Goal: Information Seeking & Learning: Learn about a topic

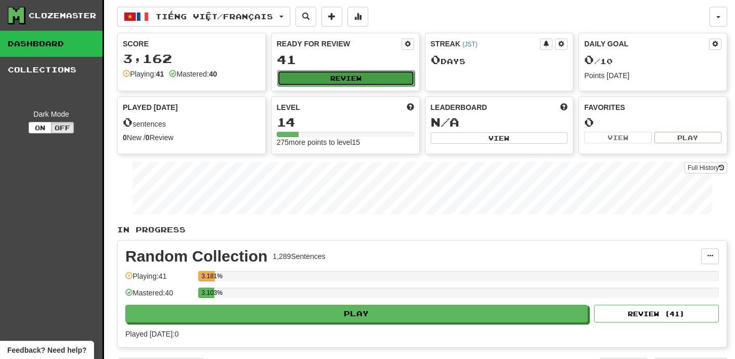
click at [342, 80] on button "Review" at bounding box center [345, 78] width 137 height 16
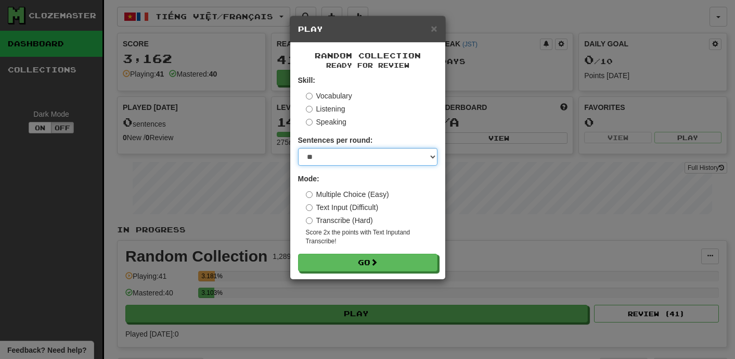
click at [432, 159] on select "* ** ** ** ** ** *** ********" at bounding box center [367, 157] width 139 height 18
select select "*"
click at [298, 148] on select "* ** ** ** ** ** *** ********" at bounding box center [367, 157] width 139 height 18
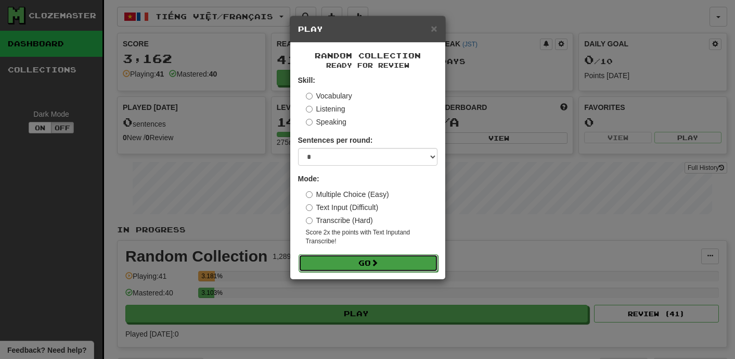
click at [396, 261] on button "Go" at bounding box center [368, 263] width 139 height 18
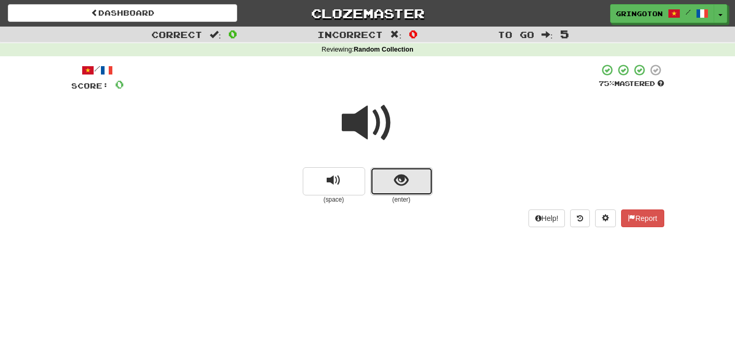
click at [403, 180] on span "show sentence" at bounding box center [402, 180] width 14 height 14
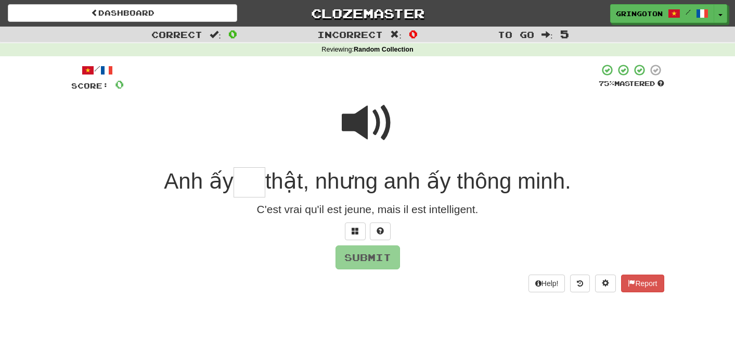
click at [375, 116] on span at bounding box center [368, 123] width 52 height 52
click at [359, 234] on button at bounding box center [355, 231] width 21 height 18
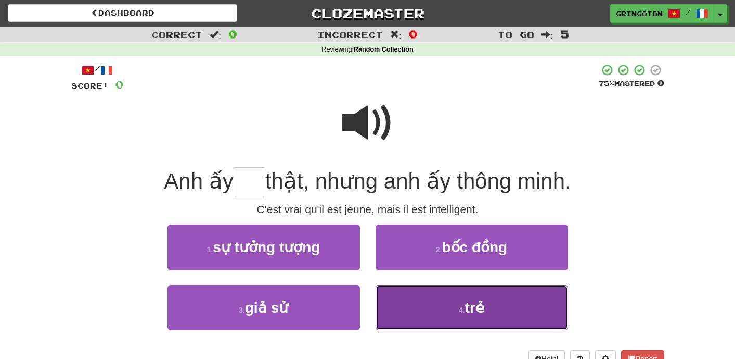
click at [420, 308] on button "4 . trẻ" at bounding box center [472, 307] width 193 height 45
type input "***"
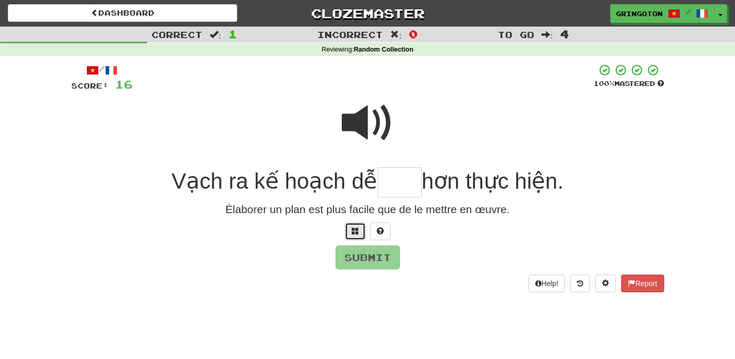
click at [359, 237] on button at bounding box center [355, 231] width 21 height 18
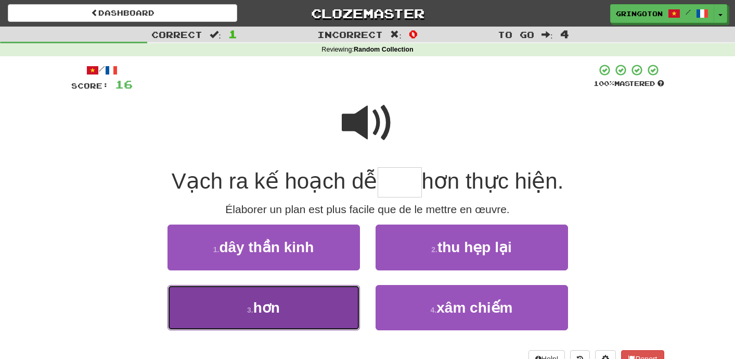
click at [304, 315] on button "3 . hơn" at bounding box center [264, 307] width 193 height 45
type input "***"
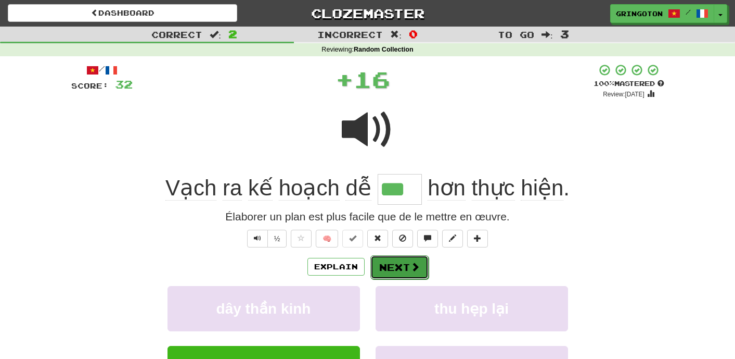
click at [406, 262] on button "Next" at bounding box center [400, 267] width 58 height 24
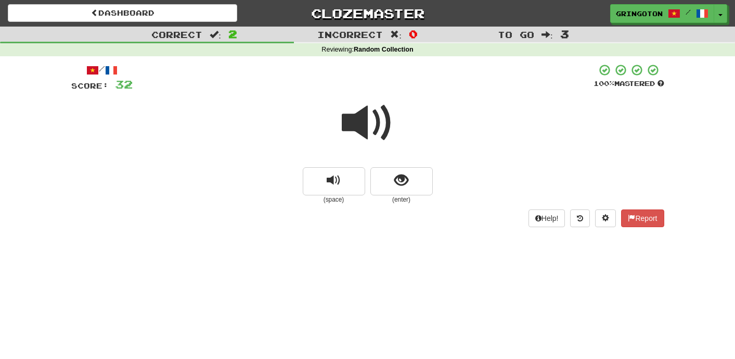
click at [402, 195] on small "(enter)" at bounding box center [402, 199] width 62 height 9
click at [397, 183] on span "show sentence" at bounding box center [402, 180] width 14 height 14
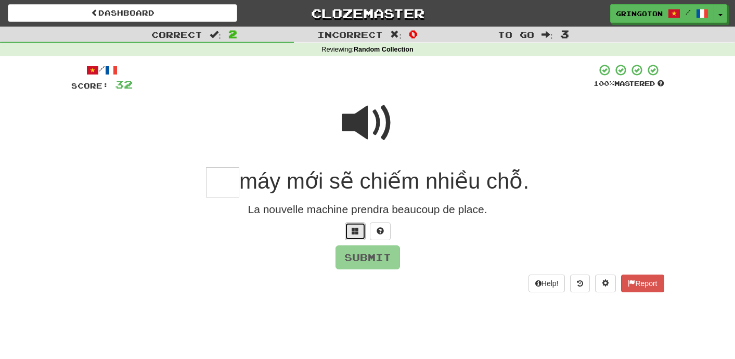
click at [354, 234] on span at bounding box center [355, 230] width 7 height 7
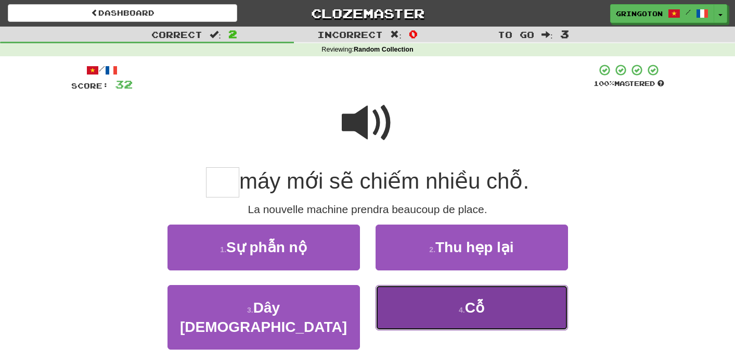
click at [442, 300] on button "4 . Cỗ" at bounding box center [472, 307] width 193 height 45
type input "**"
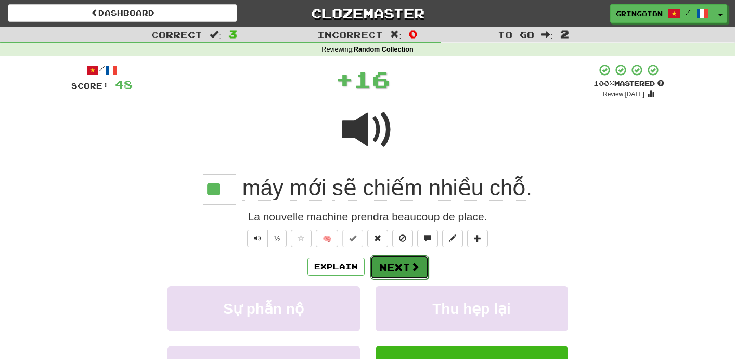
click at [411, 271] on span at bounding box center [415, 266] width 9 height 9
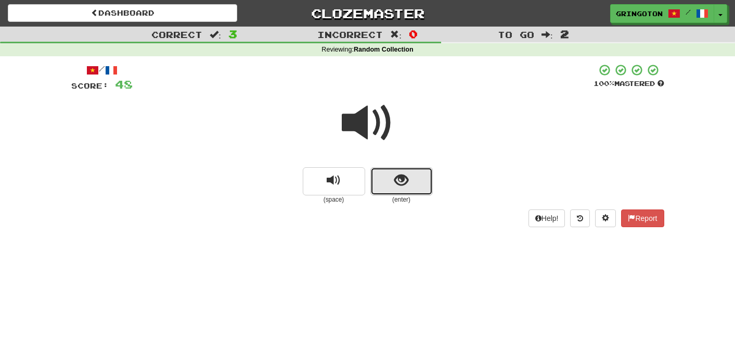
click at [395, 179] on span "show sentence" at bounding box center [402, 180] width 14 height 14
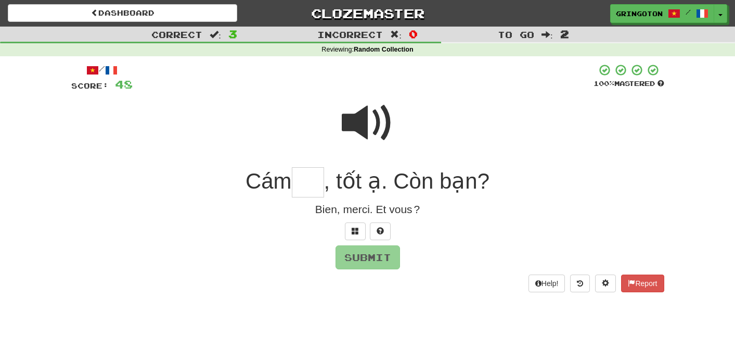
click at [375, 104] on span at bounding box center [368, 123] width 52 height 52
click at [353, 236] on button at bounding box center [355, 231] width 21 height 18
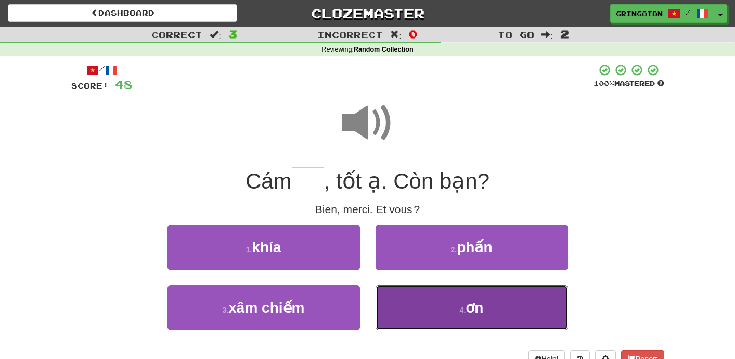
click at [411, 300] on button "4 . ơn" at bounding box center [472, 307] width 193 height 45
type input "**"
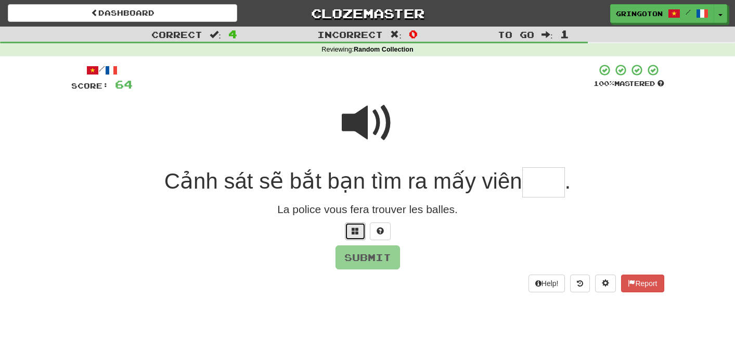
click at [359, 234] on button at bounding box center [355, 231] width 21 height 18
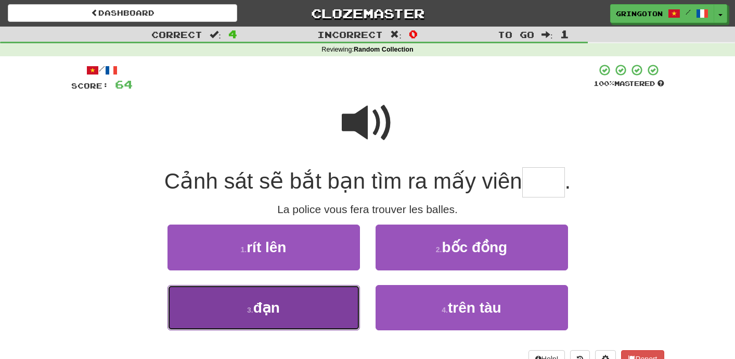
click at [317, 300] on button "3 . đạn" at bounding box center [264, 307] width 193 height 45
type input "***"
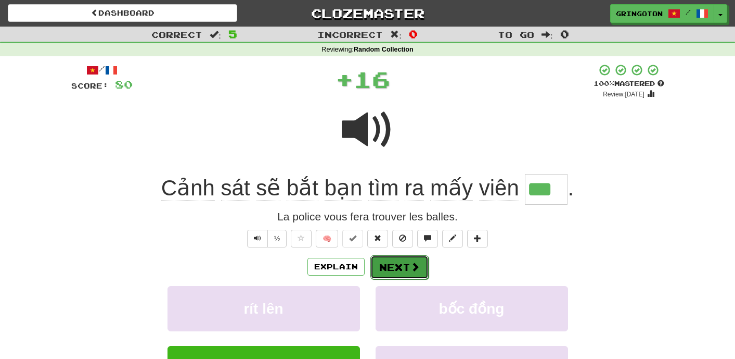
click at [411, 266] on span at bounding box center [415, 266] width 9 height 9
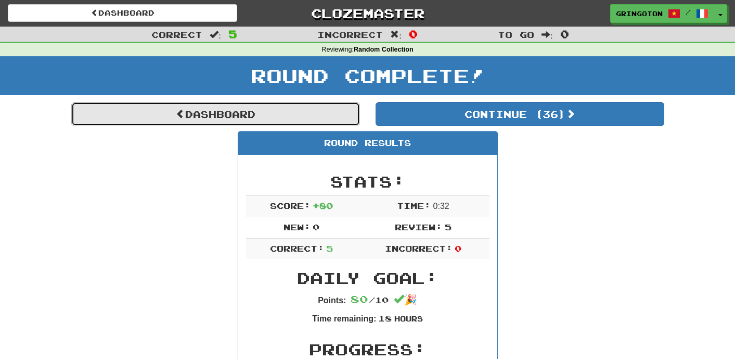
click at [220, 117] on link "Dashboard" at bounding box center [215, 114] width 289 height 24
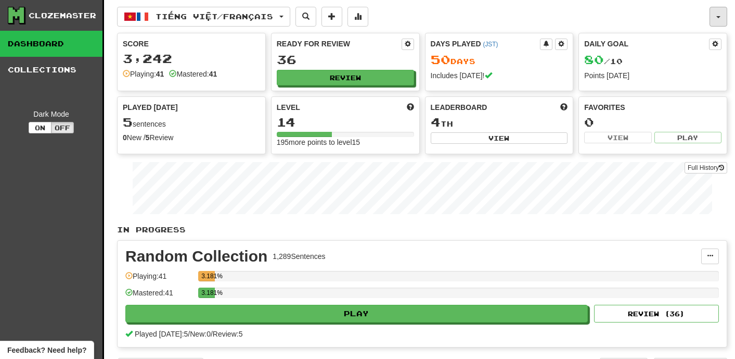
click at [716, 19] on button "button" at bounding box center [719, 17] width 18 height 20
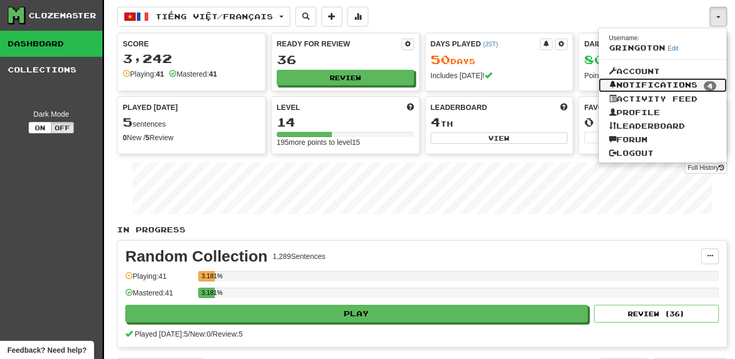
click at [656, 84] on link "Notifications 4" at bounding box center [663, 85] width 129 height 15
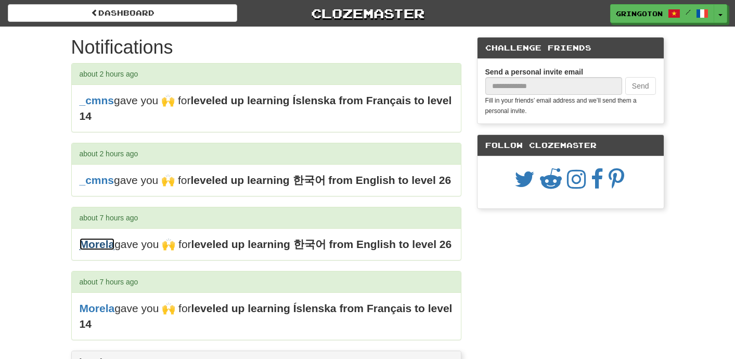
click at [91, 247] on link "Morela" at bounding box center [97, 244] width 35 height 12
click at [104, 184] on link "_cmns" at bounding box center [97, 180] width 35 height 12
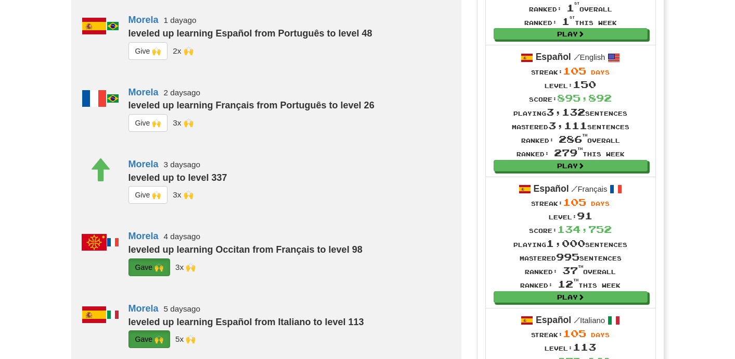
scroll to position [415, 0]
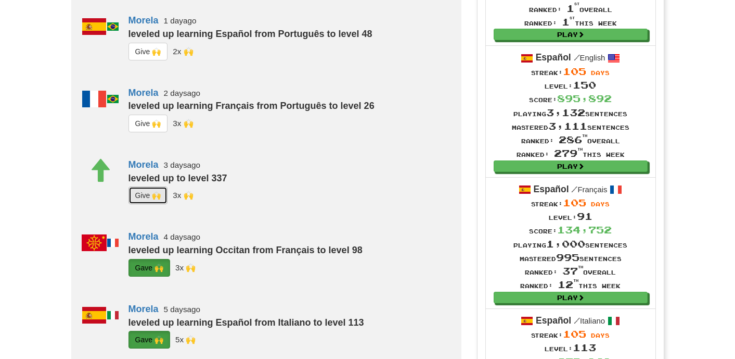
click at [161, 204] on button "G i ve 🙌" at bounding box center [149, 195] width 40 height 18
click at [148, 132] on button "G i ve 🙌" at bounding box center [149, 124] width 40 height 18
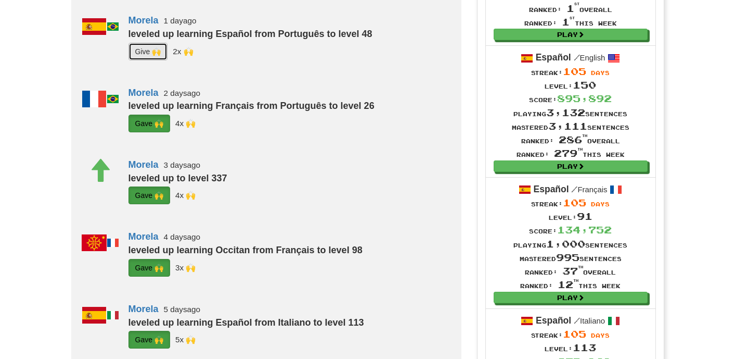
click at [152, 60] on button "G i ve 🙌" at bounding box center [149, 52] width 40 height 18
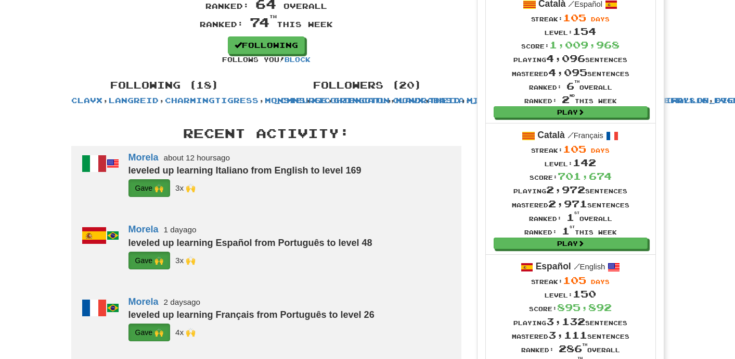
scroll to position [0, 0]
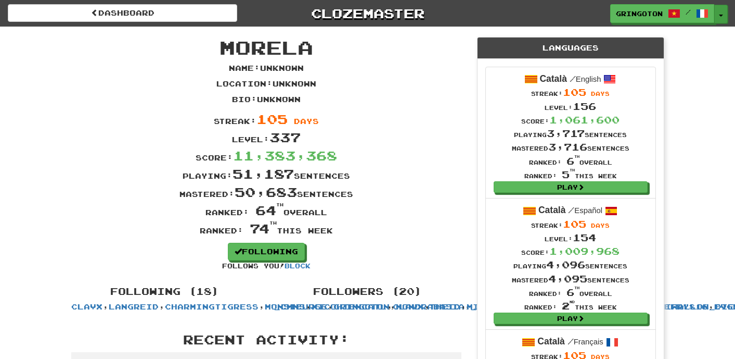
click at [725, 18] on button "Toggle Dropdown" at bounding box center [722, 14] width 14 height 19
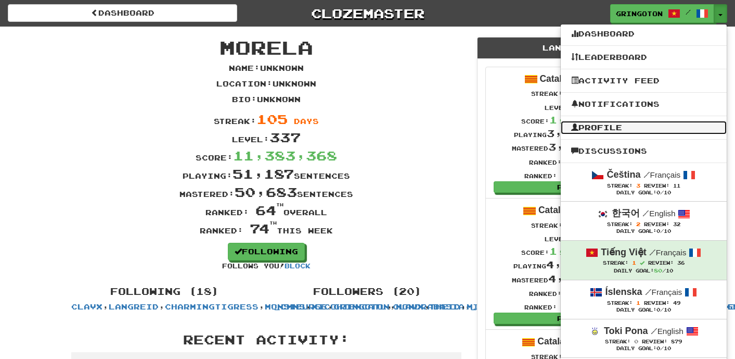
click at [615, 126] on link "Profile" at bounding box center [644, 128] width 166 height 14
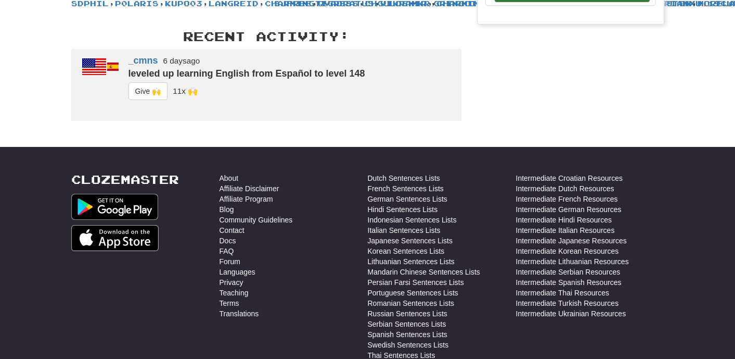
scroll to position [326, 0]
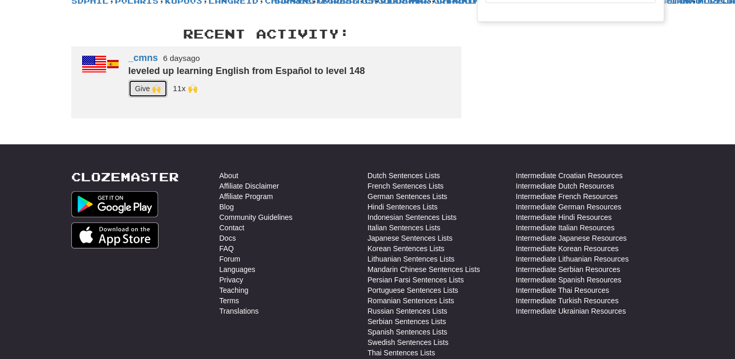
click at [141, 97] on button "G i ve 🙌" at bounding box center [149, 89] width 40 height 18
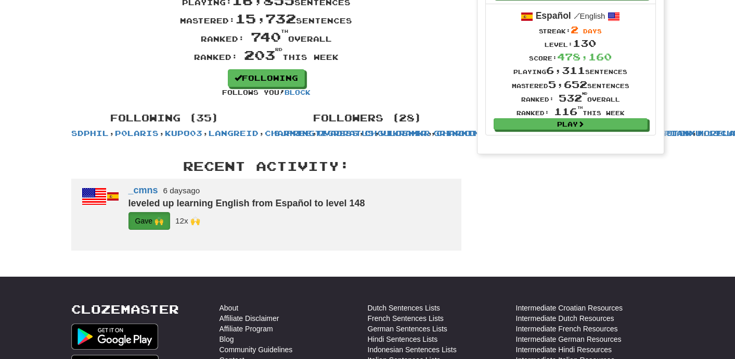
scroll to position [0, 0]
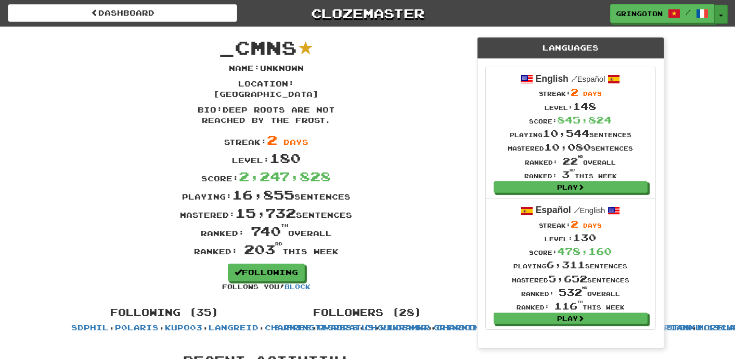
click at [723, 12] on button "Toggle Dropdown" at bounding box center [722, 14] width 14 height 19
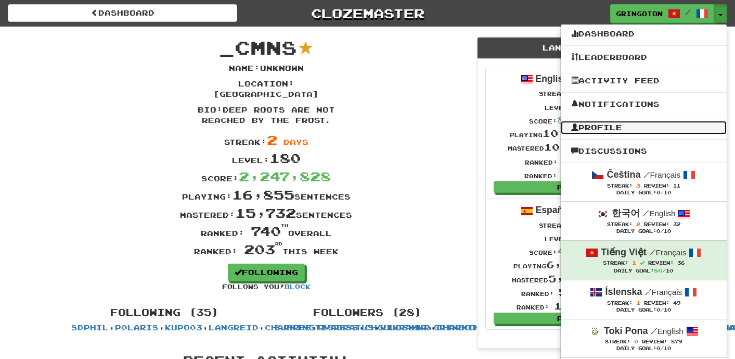
click at [609, 126] on link "Profile" at bounding box center [644, 128] width 166 height 14
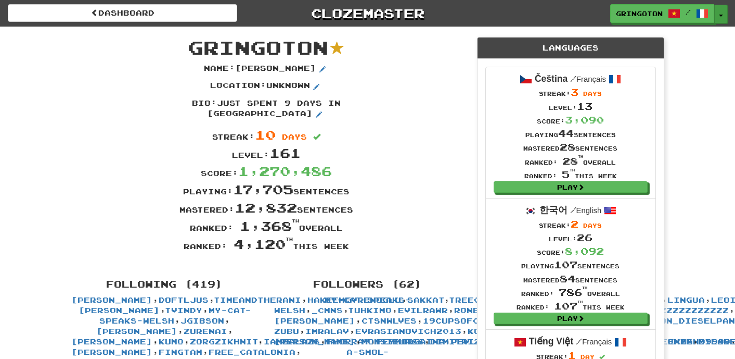
click at [717, 19] on button "Toggle Dropdown" at bounding box center [722, 14] width 14 height 19
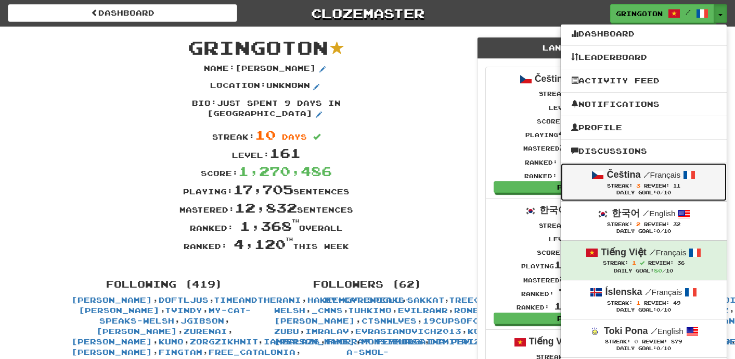
click at [598, 175] on span at bounding box center [598, 175] width 12 height 12
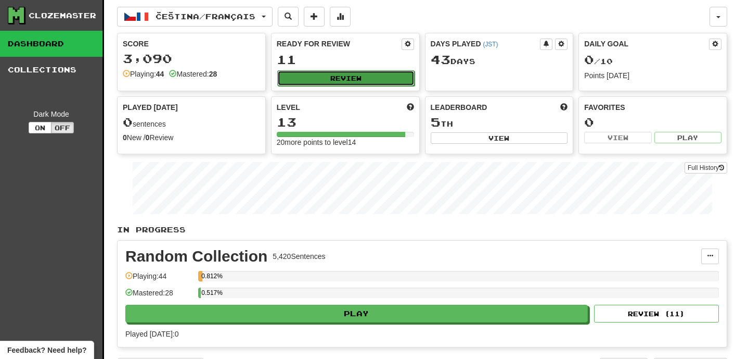
click at [358, 81] on button "Review" at bounding box center [345, 78] width 137 height 16
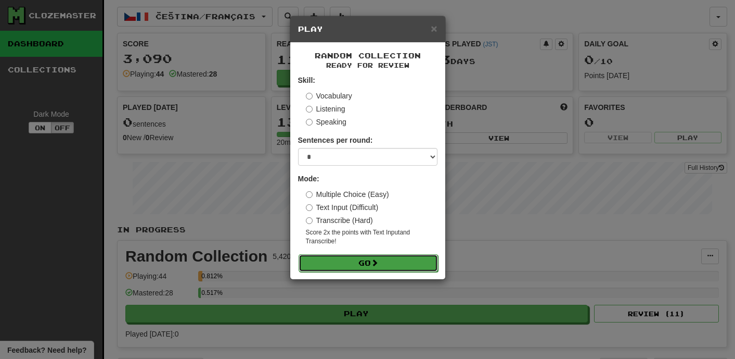
click at [364, 260] on button "Go" at bounding box center [368, 263] width 139 height 18
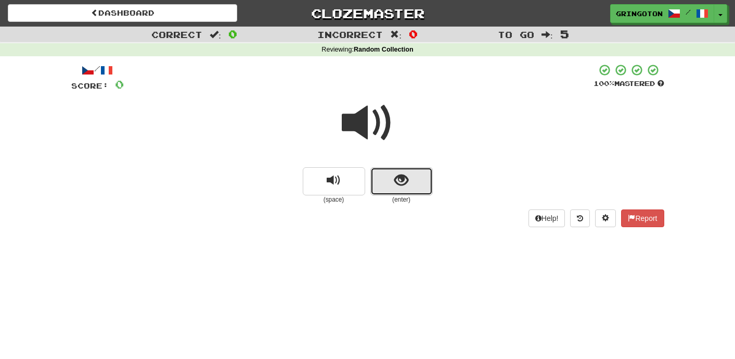
click at [400, 184] on span "show sentence" at bounding box center [402, 180] width 14 height 14
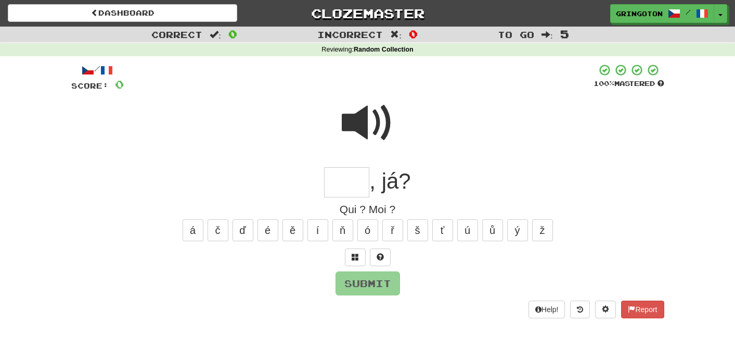
click at [363, 119] on span at bounding box center [368, 123] width 52 height 52
click at [355, 184] on input "text" at bounding box center [346, 182] width 45 height 31
type input "***"
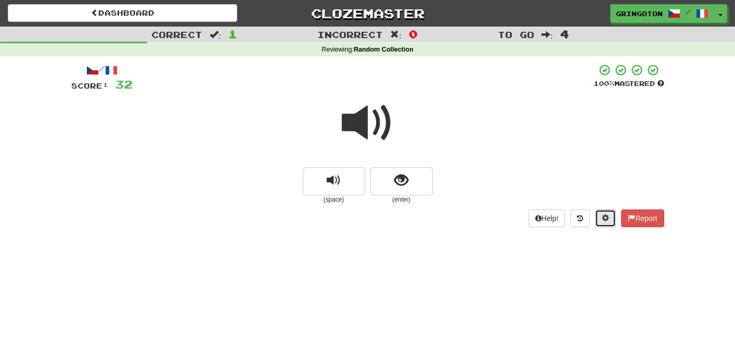
click at [601, 211] on button at bounding box center [605, 218] width 21 height 18
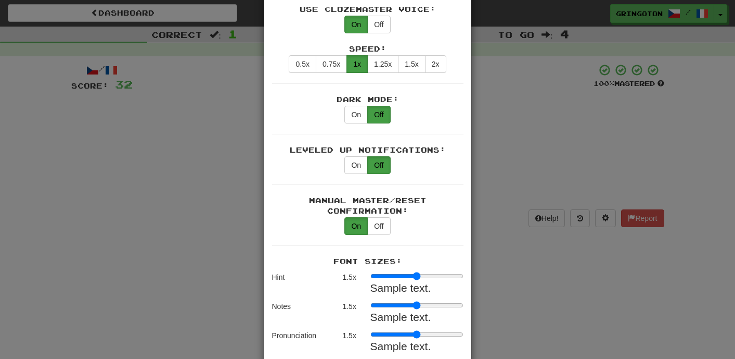
scroll to position [1674, 0]
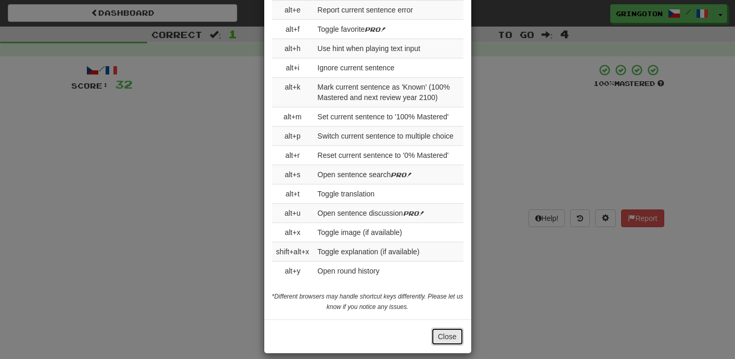
click at [448, 327] on button "Close" at bounding box center [447, 336] width 32 height 18
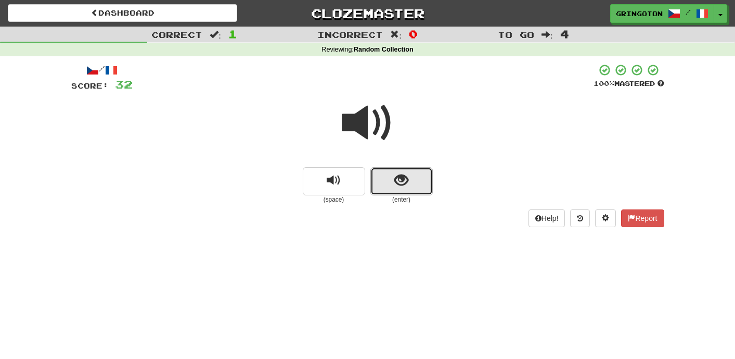
click at [399, 185] on span "show sentence" at bounding box center [402, 180] width 14 height 14
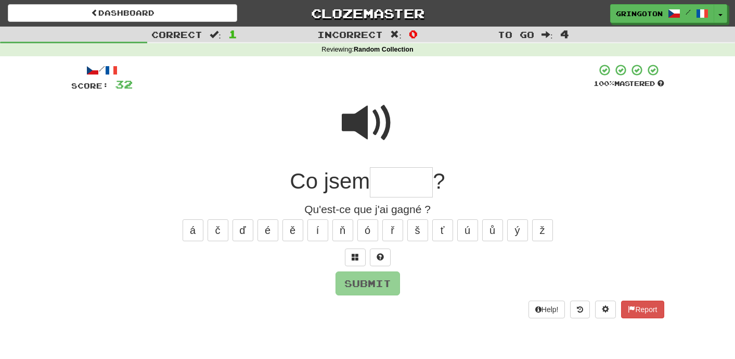
click at [374, 108] on span at bounding box center [368, 123] width 52 height 52
click at [355, 255] on span at bounding box center [355, 256] width 7 height 7
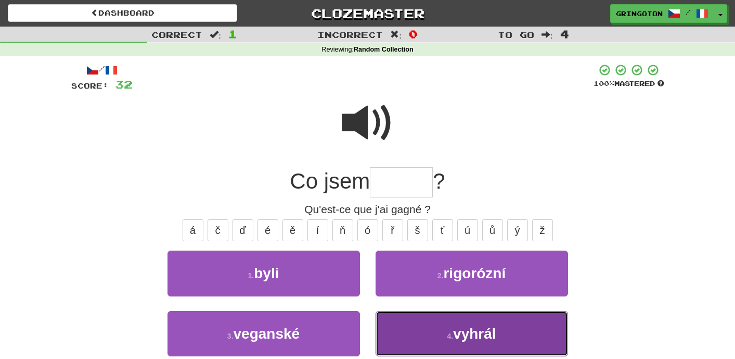
click at [422, 324] on button "4 . vyhrál" at bounding box center [472, 333] width 193 height 45
type input "******"
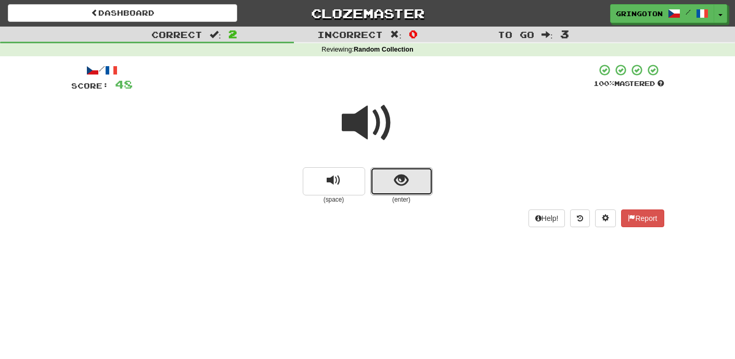
click at [402, 190] on button "show sentence" at bounding box center [402, 181] width 62 height 28
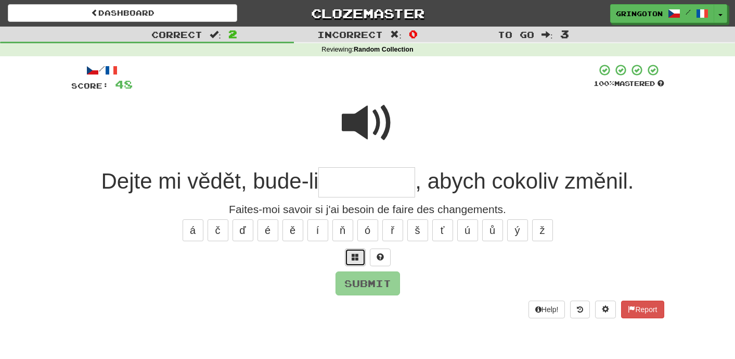
click at [359, 260] on span at bounding box center [355, 256] width 7 height 7
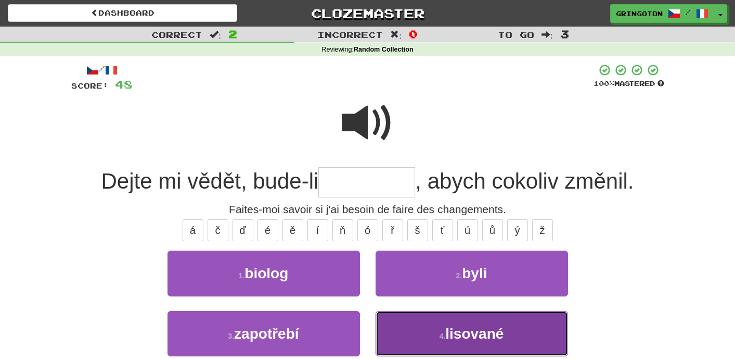
click at [477, 342] on button "4 . lisované" at bounding box center [472, 333] width 193 height 45
type input "*********"
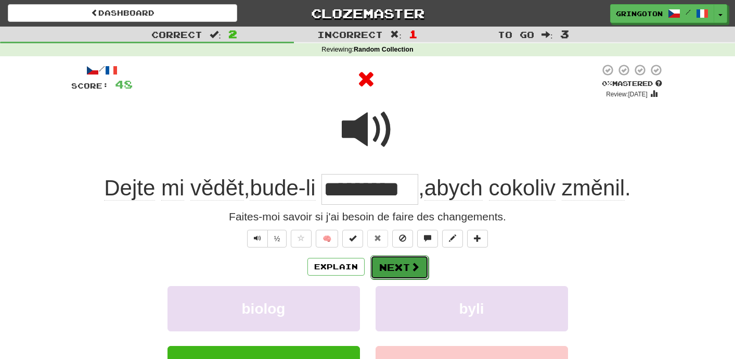
click at [415, 271] on span at bounding box center [415, 266] width 9 height 9
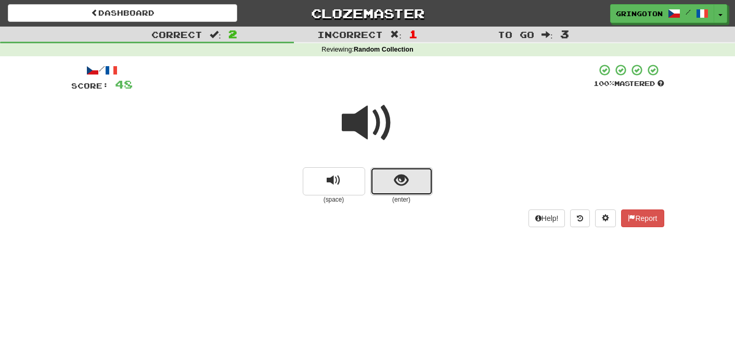
click at [395, 180] on span "show sentence" at bounding box center [402, 180] width 14 height 14
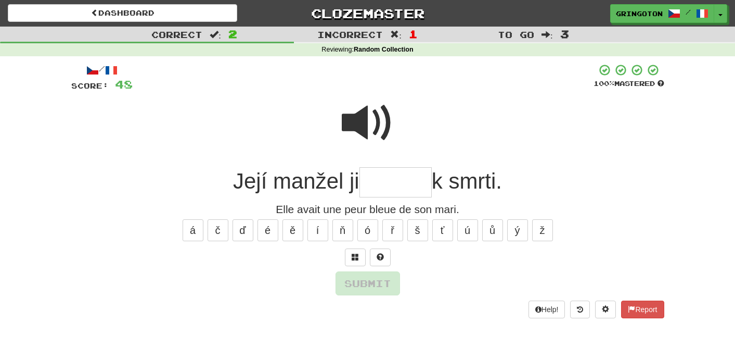
click at [363, 115] on span at bounding box center [368, 123] width 52 height 52
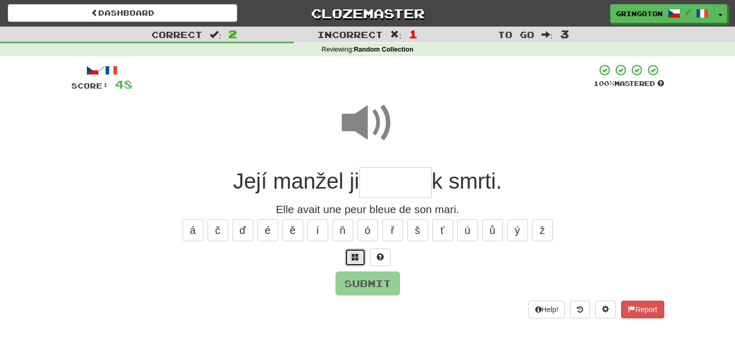
click at [354, 256] on span at bounding box center [355, 256] width 7 height 7
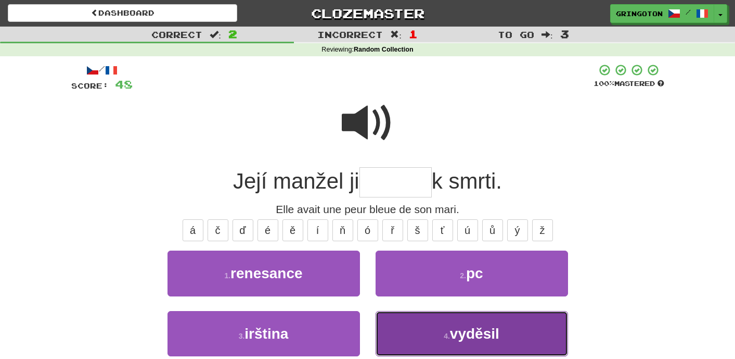
click at [414, 332] on button "4 . vyděsil" at bounding box center [472, 333] width 193 height 45
type input "*******"
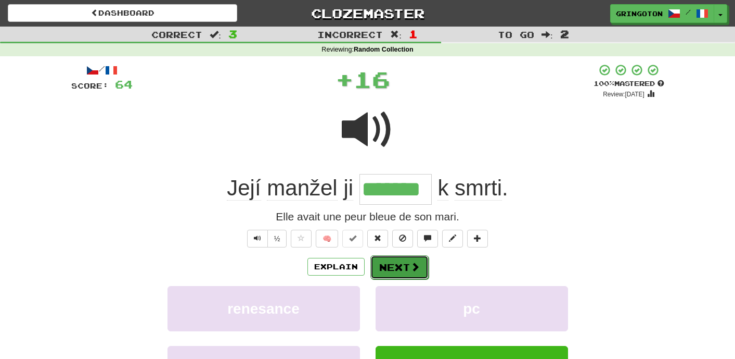
click at [400, 269] on button "Next" at bounding box center [400, 267] width 58 height 24
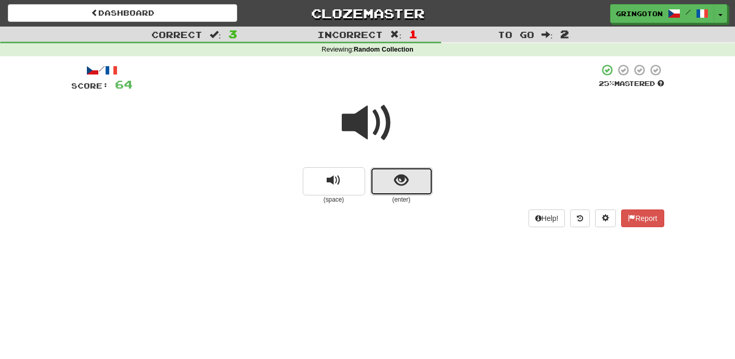
click at [397, 186] on span "show sentence" at bounding box center [402, 180] width 14 height 14
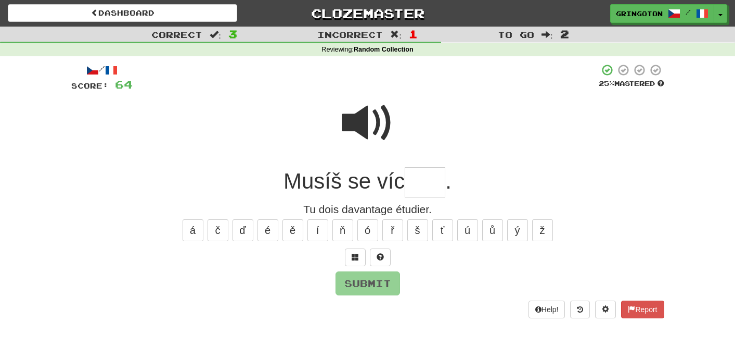
click at [380, 117] on span at bounding box center [368, 123] width 52 height 52
click at [422, 190] on input "text" at bounding box center [425, 182] width 41 height 31
type input "*"
click at [378, 255] on span at bounding box center [380, 256] width 7 height 7
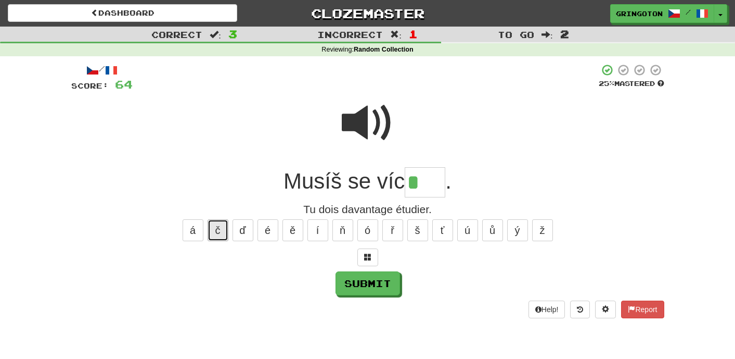
click at [210, 236] on button "č" at bounding box center [218, 230] width 21 height 22
click at [294, 230] on button "ě" at bounding box center [293, 230] width 21 height 22
click at [266, 229] on button "é" at bounding box center [268, 230] width 21 height 22
click at [511, 231] on button "ý" at bounding box center [517, 230] width 21 height 22
click at [374, 120] on span at bounding box center [368, 123] width 52 height 52
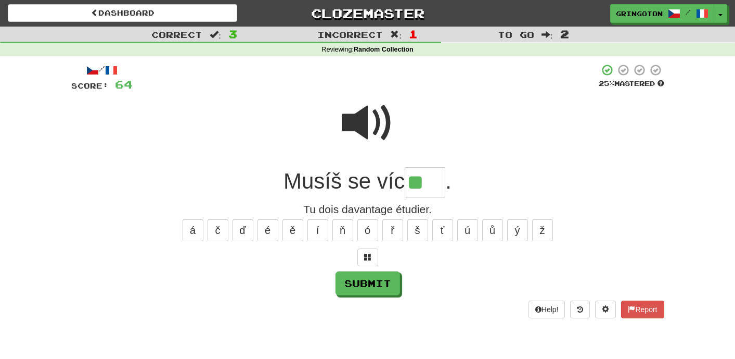
click at [436, 184] on input "**" at bounding box center [425, 182] width 41 height 31
type input "****"
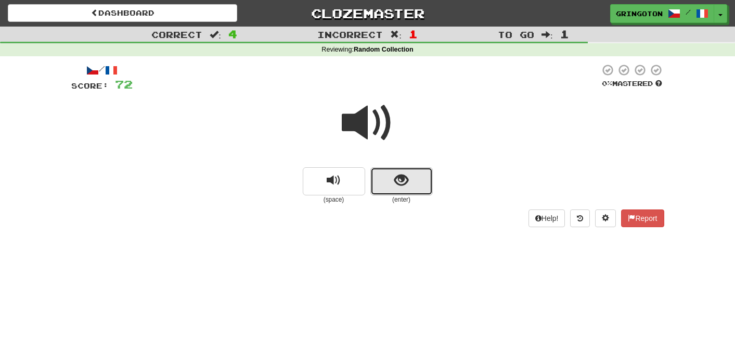
click at [397, 185] on span "show sentence" at bounding box center [402, 180] width 14 height 14
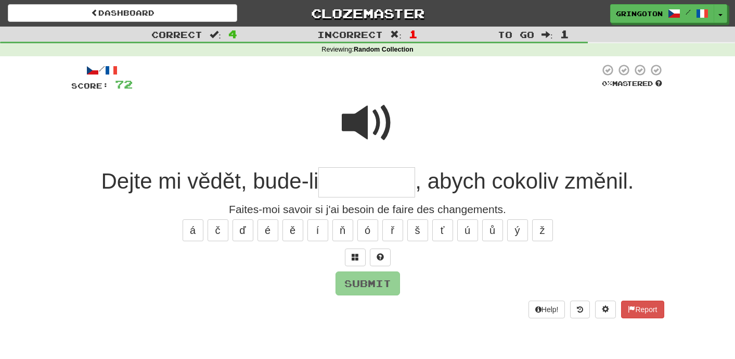
click at [368, 118] on span at bounding box center [368, 123] width 52 height 52
click at [345, 175] on input "text" at bounding box center [367, 182] width 97 height 31
click at [350, 250] on button at bounding box center [355, 257] width 21 height 18
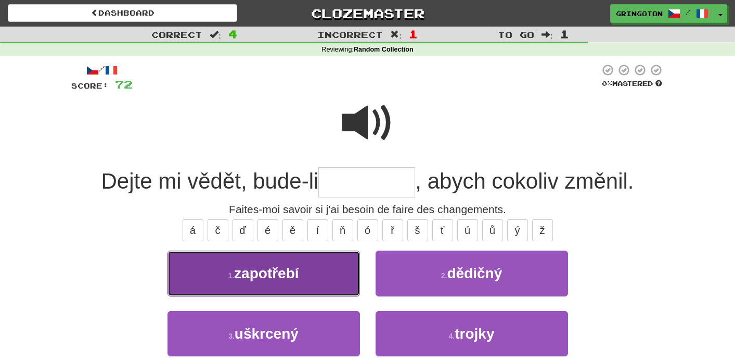
click at [300, 282] on button "1 . zapotřebí" at bounding box center [264, 272] width 193 height 45
type input "*********"
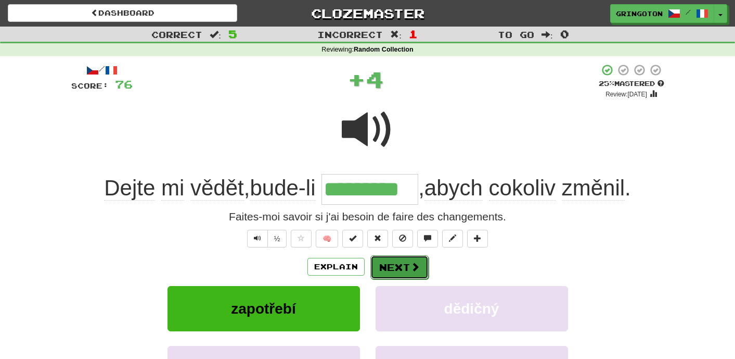
click at [401, 265] on button "Next" at bounding box center [400, 267] width 58 height 24
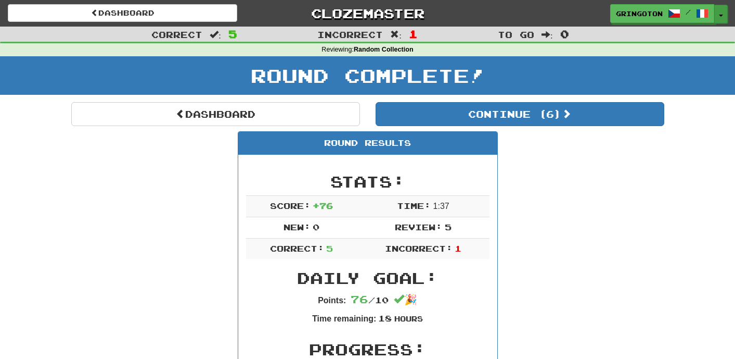
click at [723, 13] on button "Toggle Dropdown" at bounding box center [722, 14] width 14 height 19
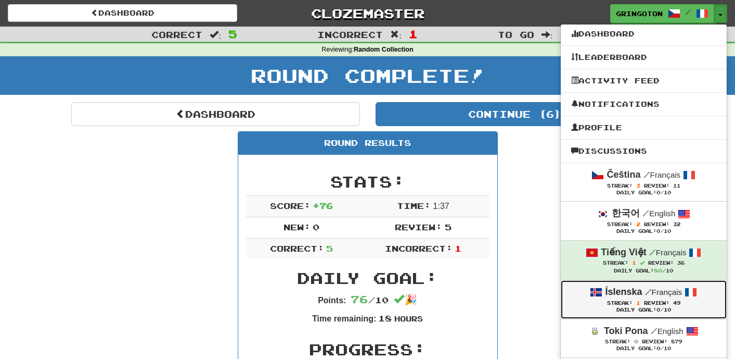
click at [585, 301] on div "Streak: 1 Review: 49" at bounding box center [643, 303] width 145 height 8
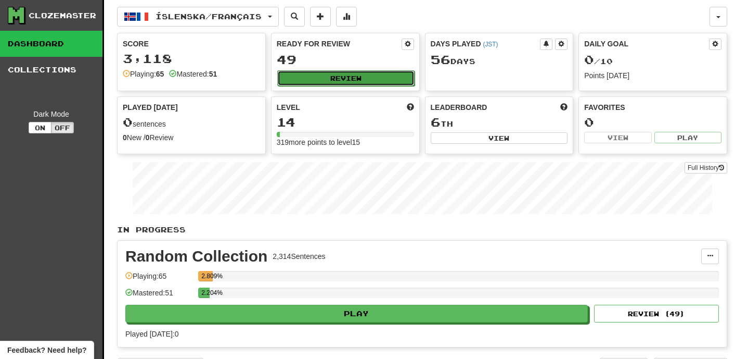
click at [362, 79] on button "Review" at bounding box center [345, 78] width 137 height 16
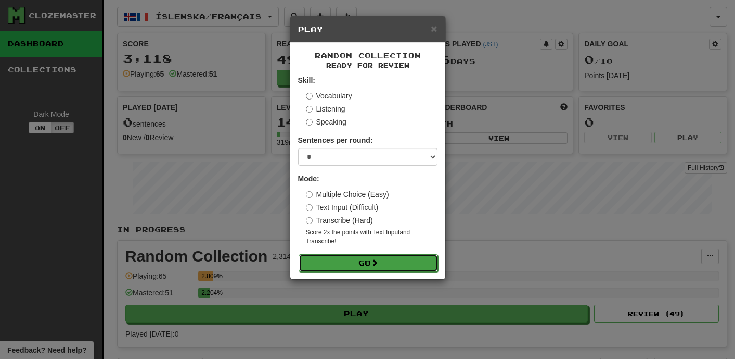
click at [366, 263] on button "Go" at bounding box center [368, 263] width 139 height 18
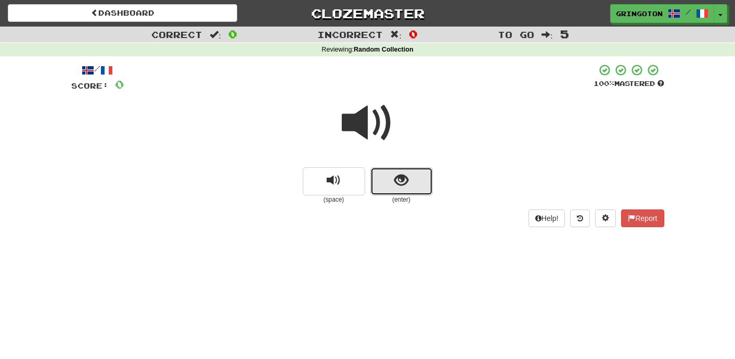
click at [404, 184] on span "show sentence" at bounding box center [402, 180] width 14 height 14
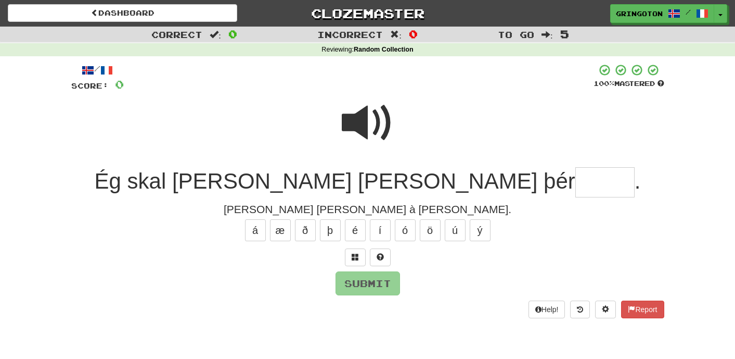
click at [376, 130] on span at bounding box center [368, 123] width 52 height 52
click at [359, 257] on button at bounding box center [355, 257] width 21 height 18
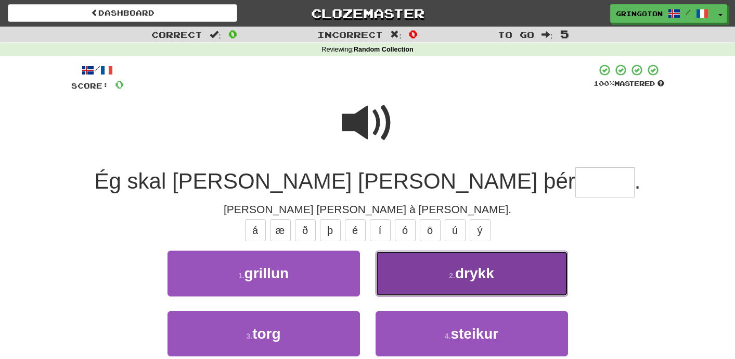
click at [425, 279] on button "2 . drykk" at bounding box center [472, 272] width 193 height 45
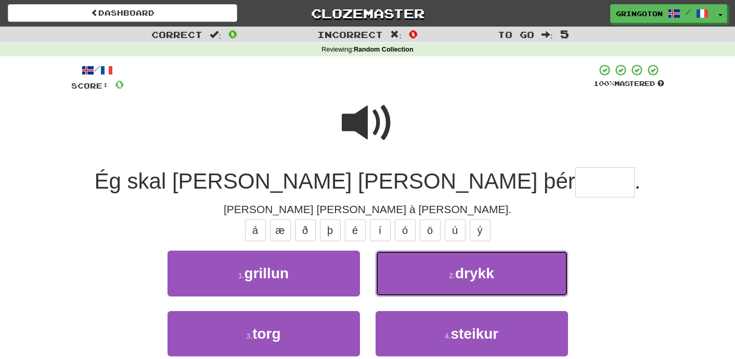
type input "*****"
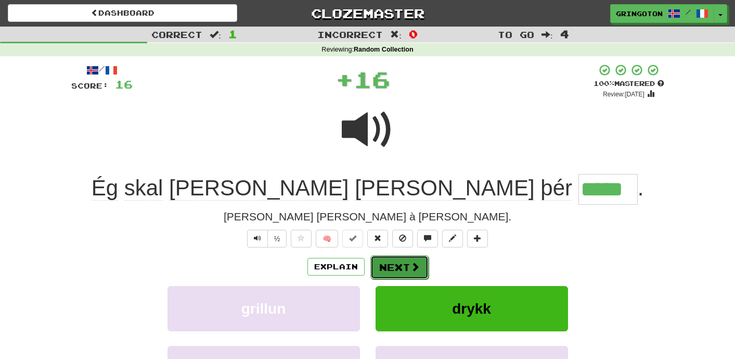
click at [379, 268] on button "Next" at bounding box center [400, 267] width 58 height 24
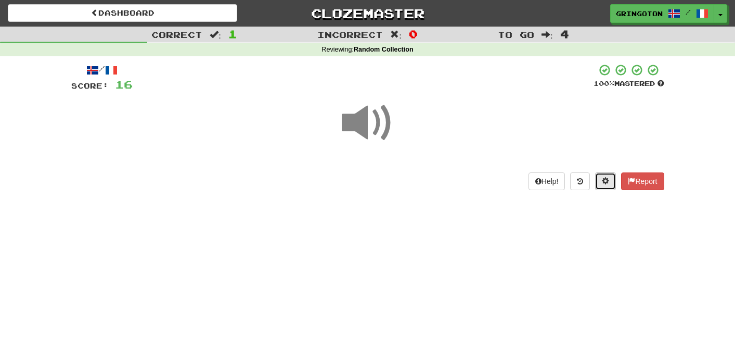
click at [602, 184] on span at bounding box center [605, 180] width 7 height 7
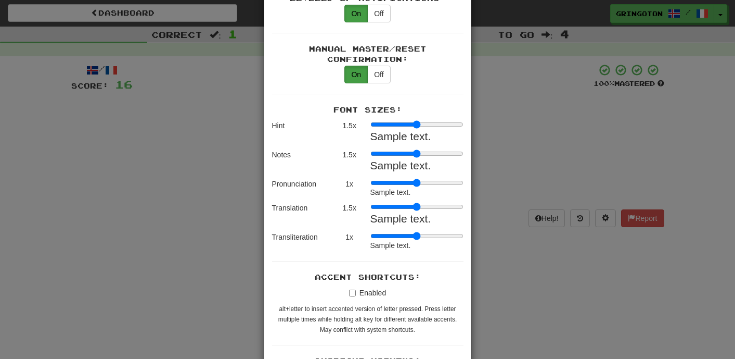
scroll to position [1071, 0]
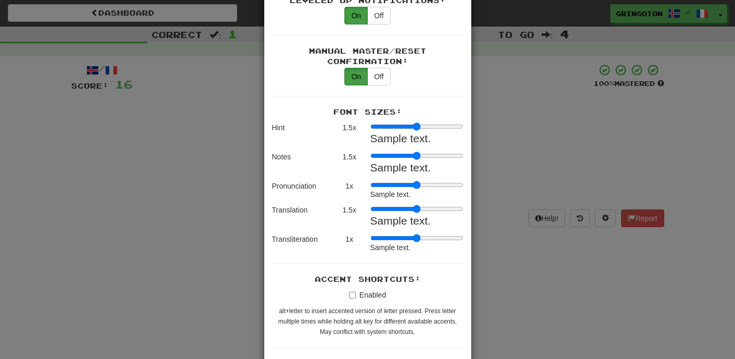
type input "***"
click at [391, 234] on input "range" at bounding box center [417, 238] width 93 height 8
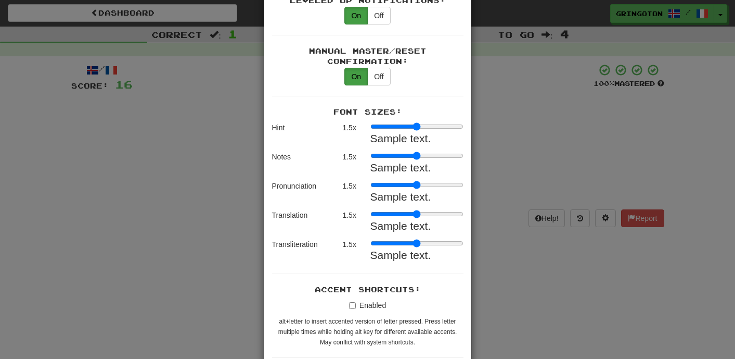
type input "***"
click at [390, 181] on input "range" at bounding box center [417, 185] width 93 height 8
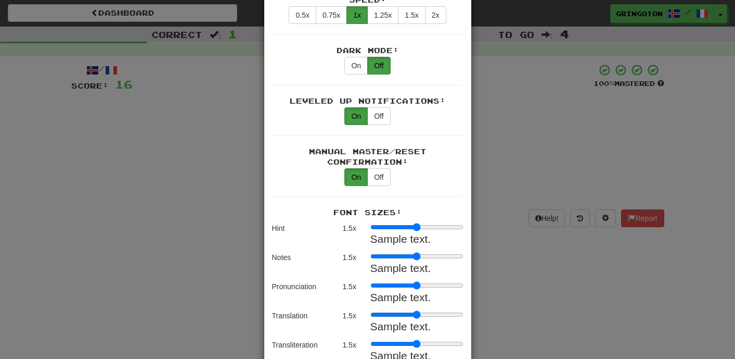
scroll to position [967, 0]
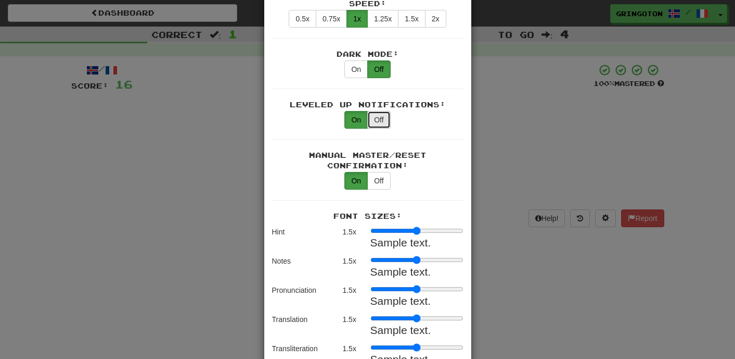
click at [378, 111] on button "Off" at bounding box center [378, 120] width 23 height 18
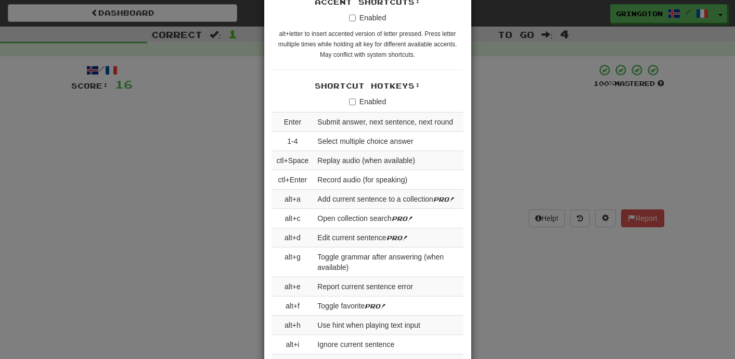
scroll to position [1634, 0]
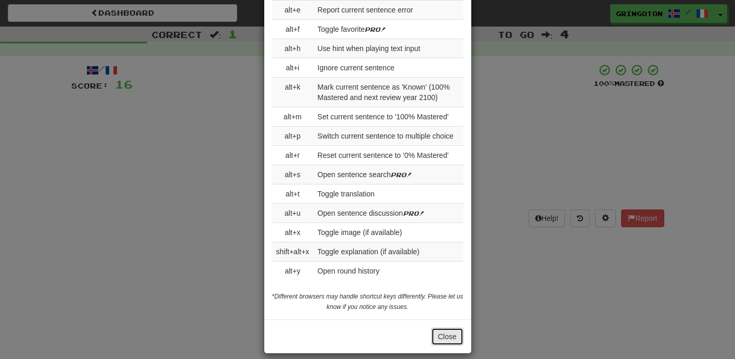
click at [445, 327] on button "Close" at bounding box center [447, 336] width 32 height 18
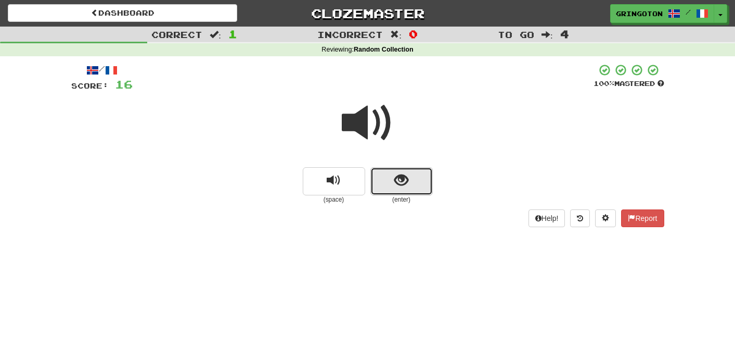
click at [401, 178] on span "show sentence" at bounding box center [402, 180] width 14 height 14
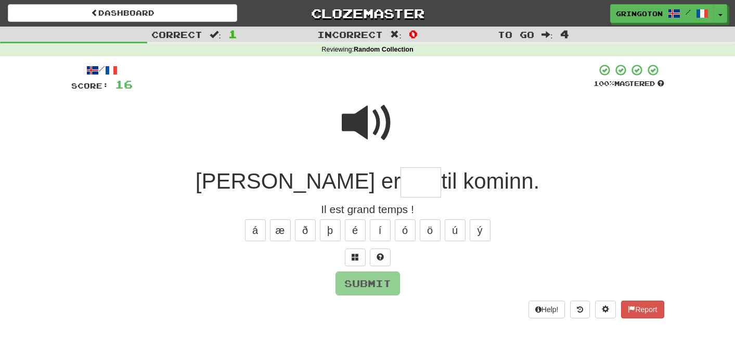
click at [374, 123] on span at bounding box center [368, 123] width 52 height 52
click at [350, 257] on button at bounding box center [355, 257] width 21 height 18
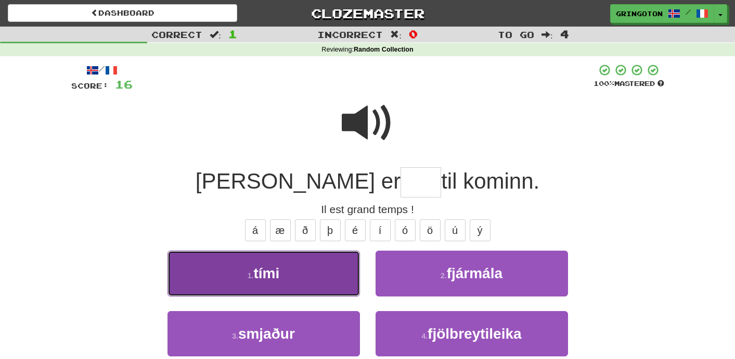
click at [319, 265] on button "1 . tími" at bounding box center [264, 272] width 193 height 45
type input "****"
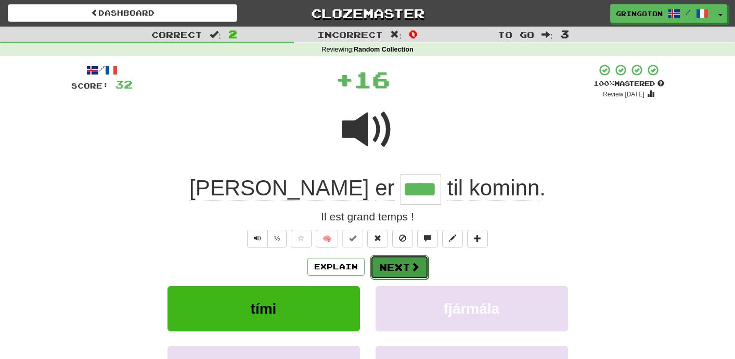
click at [397, 264] on button "Next" at bounding box center [400, 267] width 58 height 24
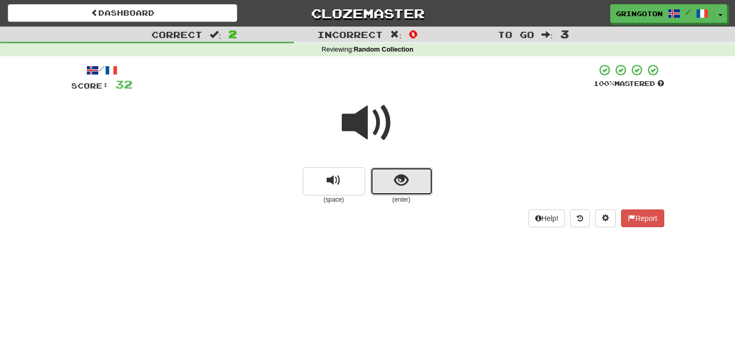
click at [403, 189] on button "show sentence" at bounding box center [402, 181] width 62 height 28
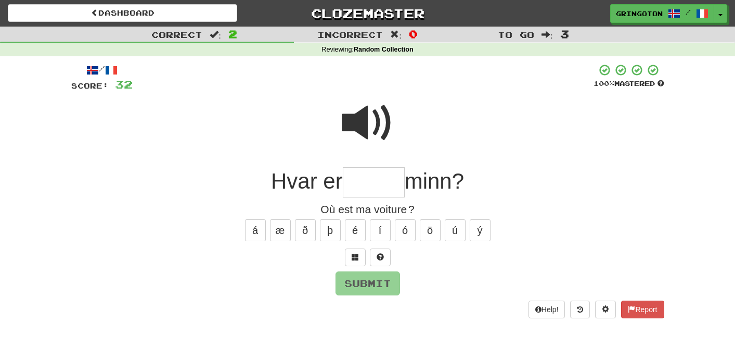
click at [373, 128] on span at bounding box center [368, 123] width 52 height 52
click at [352, 260] on span at bounding box center [355, 256] width 7 height 7
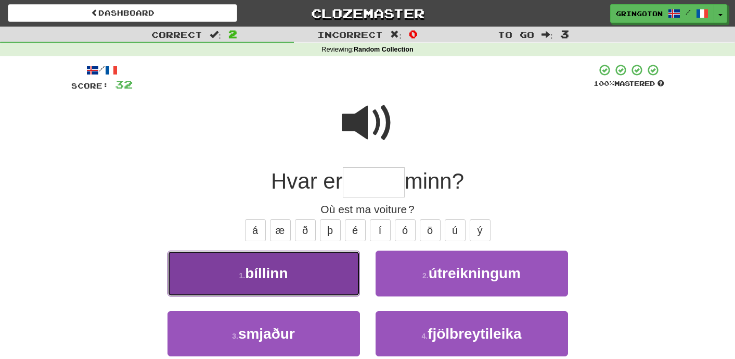
click at [320, 272] on button "1 . bíllinn" at bounding box center [264, 272] width 193 height 45
type input "*******"
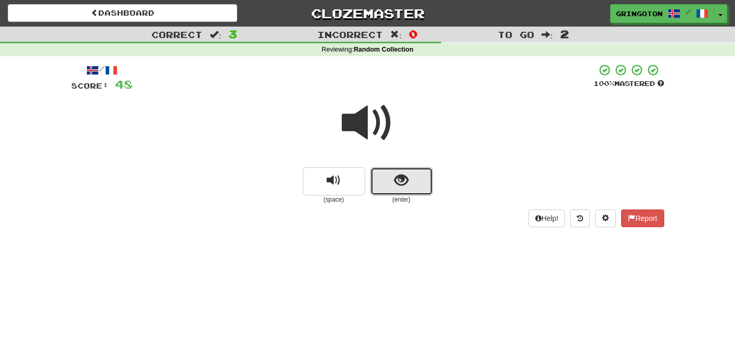
click at [400, 193] on button "show sentence" at bounding box center [402, 181] width 62 height 28
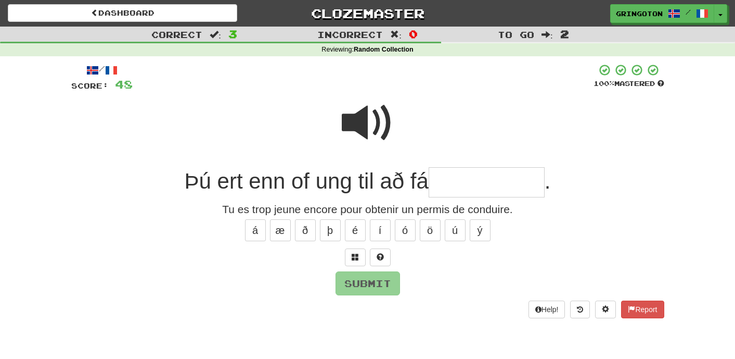
click at [378, 118] on span at bounding box center [368, 123] width 52 height 52
click at [355, 260] on span at bounding box center [355, 256] width 7 height 7
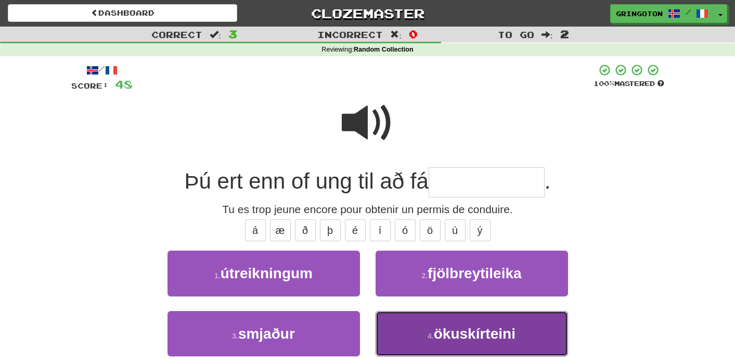
click at [440, 342] on button "4 . ökuskírteini" at bounding box center [472, 333] width 193 height 45
type input "**********"
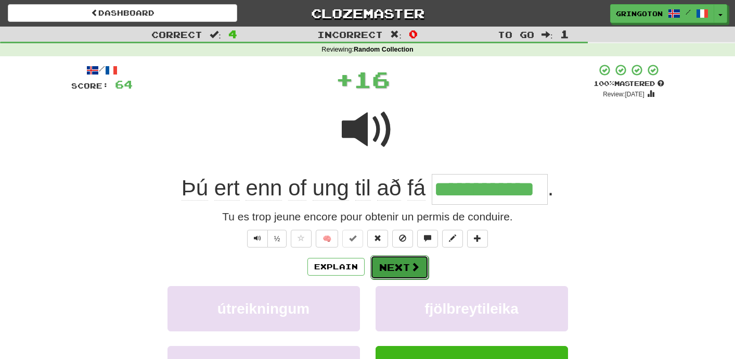
click at [405, 270] on button "Next" at bounding box center [400, 267] width 58 height 24
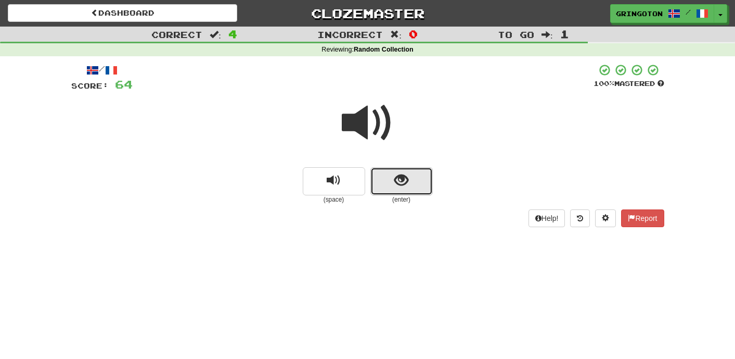
click at [404, 185] on span "show sentence" at bounding box center [402, 180] width 14 height 14
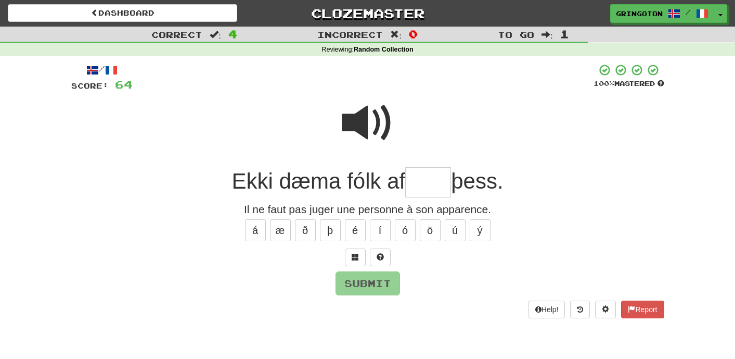
click at [372, 121] on span at bounding box center [368, 123] width 52 height 52
click at [358, 255] on span at bounding box center [355, 256] width 7 height 7
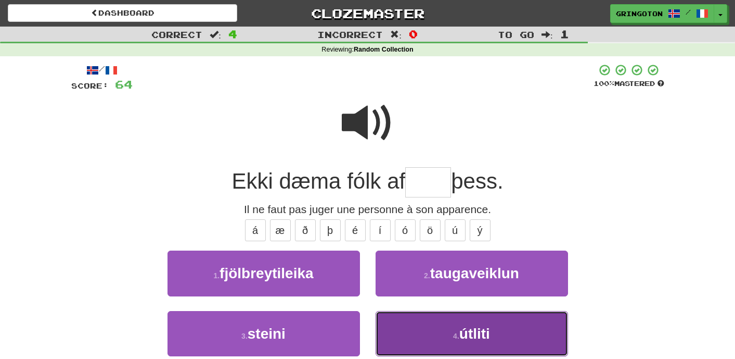
click at [410, 325] on button "4 . útliti" at bounding box center [472, 333] width 193 height 45
type input "******"
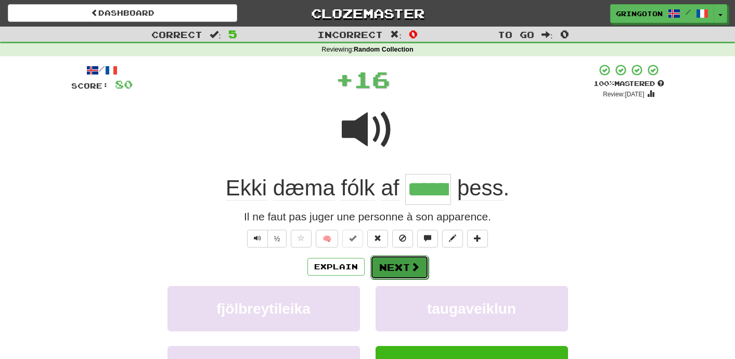
click at [409, 268] on button "Next" at bounding box center [400, 267] width 58 height 24
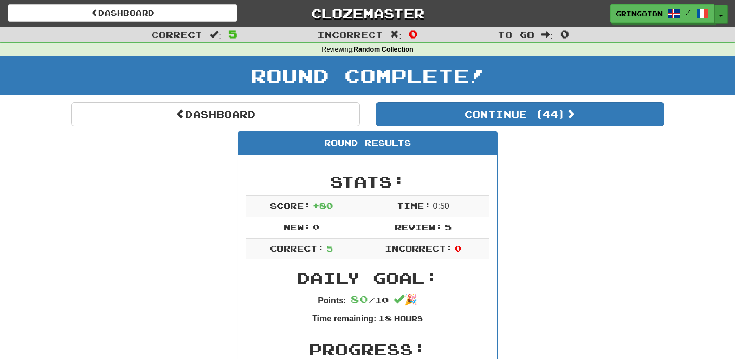
click at [717, 19] on button "Toggle Dropdown" at bounding box center [722, 14] width 14 height 19
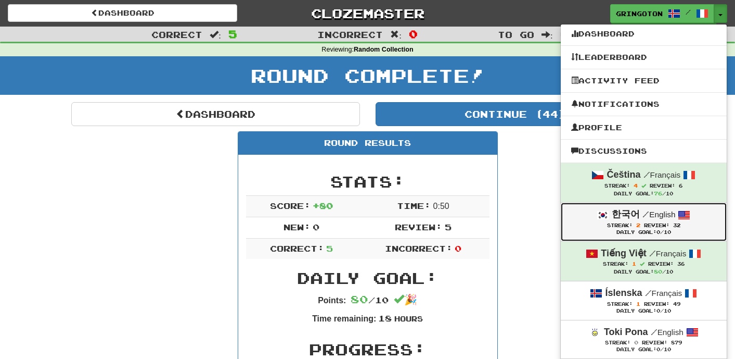
click at [587, 219] on div "한국어 / English" at bounding box center [643, 215] width 145 height 14
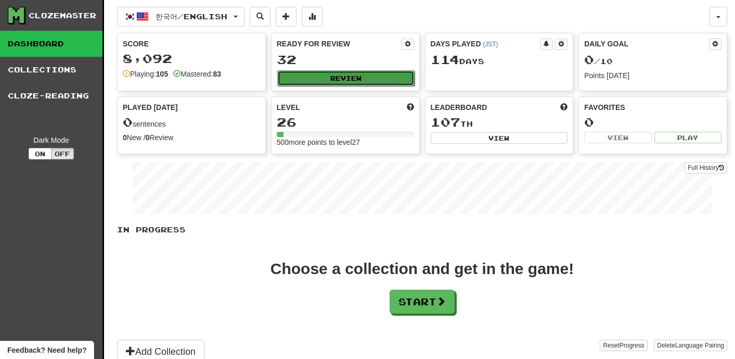
click at [370, 72] on button "Review" at bounding box center [345, 78] width 137 height 16
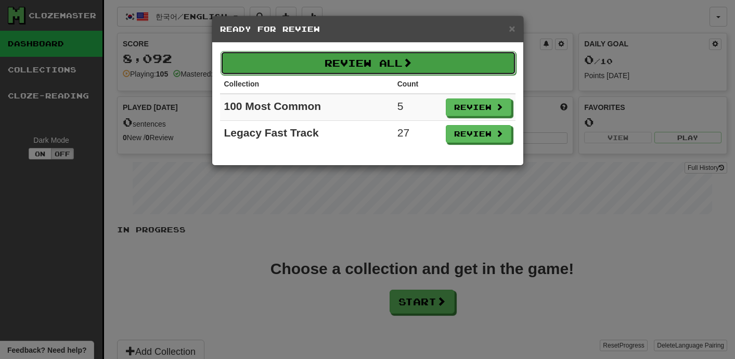
click at [416, 63] on button "Review All" at bounding box center [369, 63] width 296 height 24
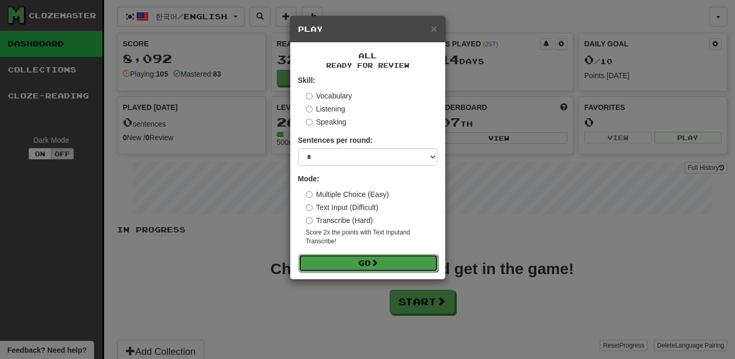
click at [353, 259] on button "Go" at bounding box center [368, 263] width 139 height 18
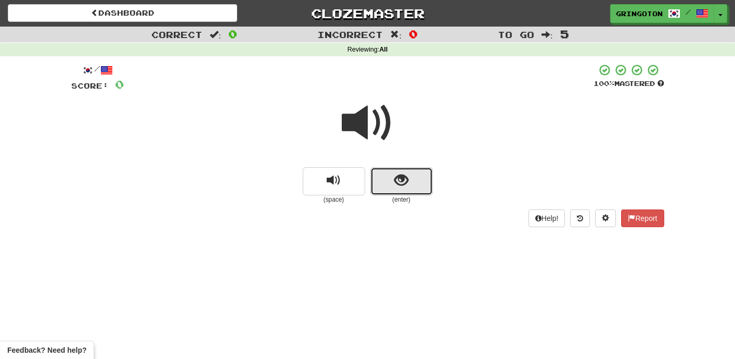
click at [417, 175] on button "show sentence" at bounding box center [402, 181] width 62 height 28
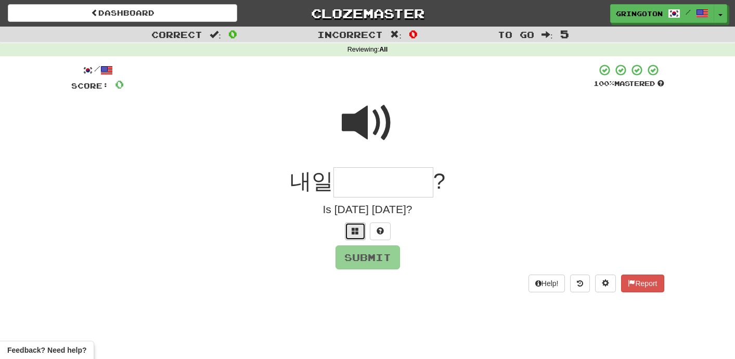
click at [358, 230] on span at bounding box center [355, 230] width 7 height 7
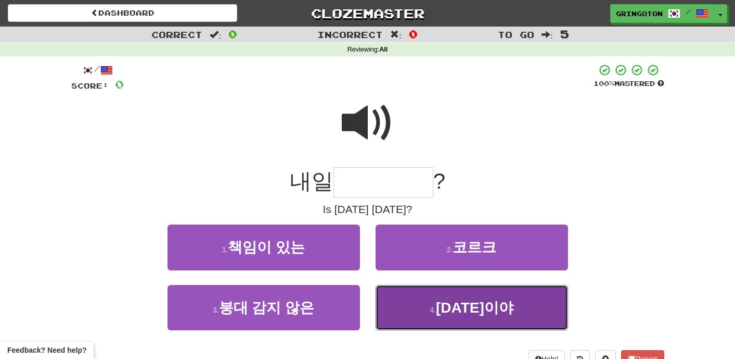
click at [506, 301] on span "토요일이야" at bounding box center [475, 307] width 78 height 16
type input "*****"
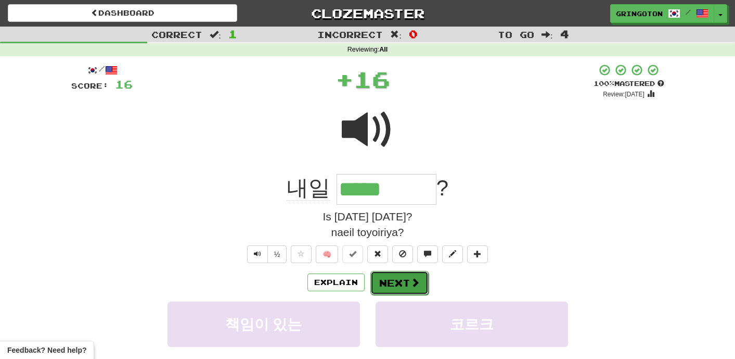
click at [403, 287] on button "Next" at bounding box center [400, 283] width 58 height 24
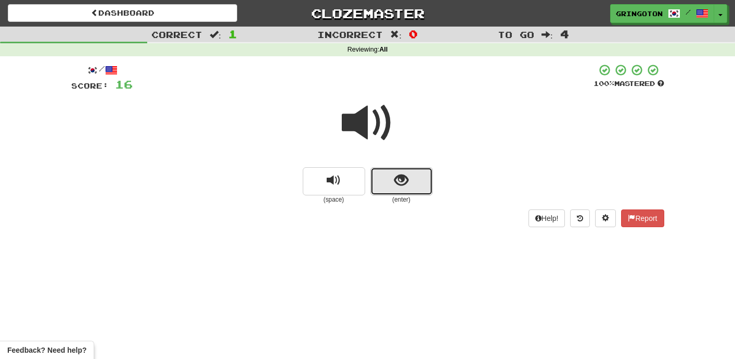
click at [391, 182] on button "show sentence" at bounding box center [402, 181] width 62 height 28
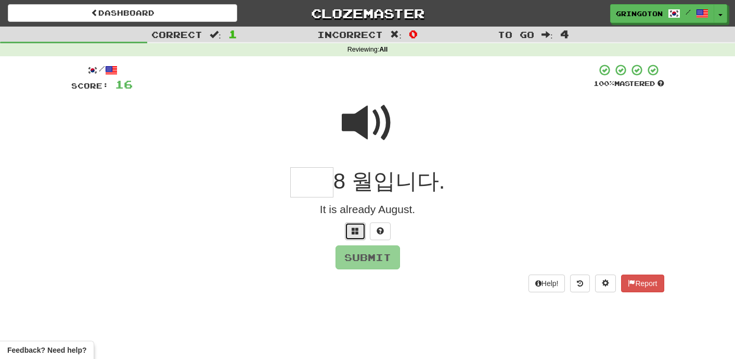
click at [354, 227] on span at bounding box center [355, 230] width 7 height 7
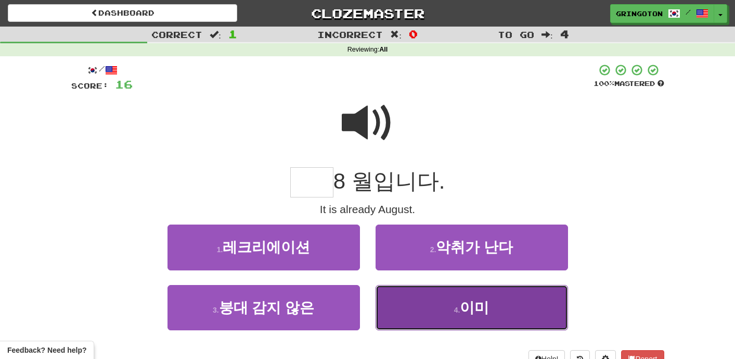
click at [410, 302] on button "4 . 이미" at bounding box center [472, 307] width 193 height 45
type input "**"
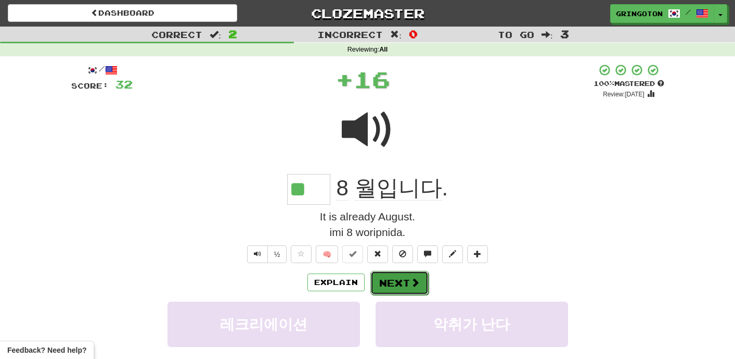
click at [399, 271] on button "Next" at bounding box center [400, 283] width 58 height 24
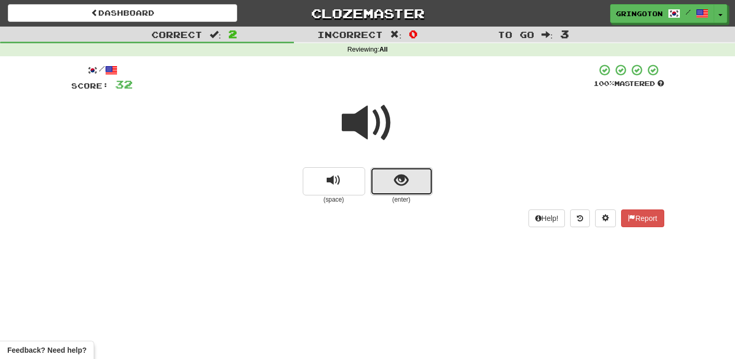
click at [400, 186] on span "show sentence" at bounding box center [402, 180] width 14 height 14
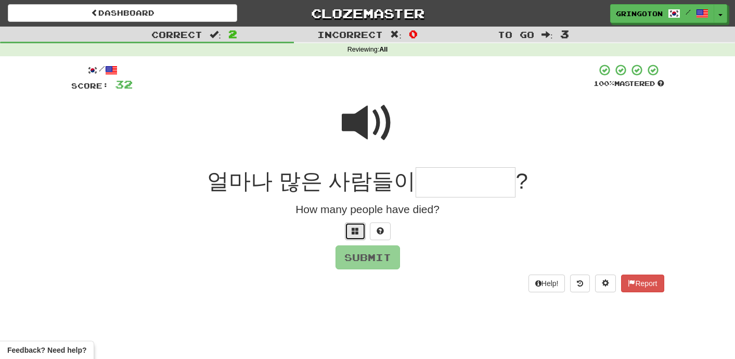
click at [361, 229] on button at bounding box center [355, 231] width 21 height 18
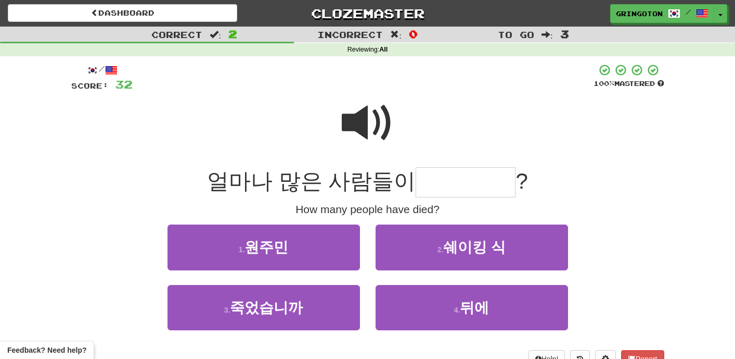
click at [377, 126] on span at bounding box center [368, 123] width 52 height 52
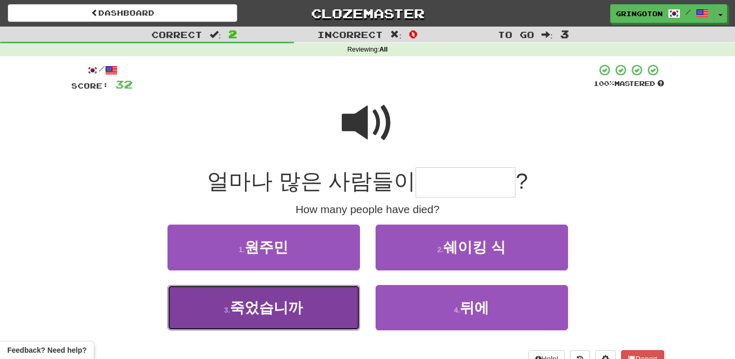
click at [314, 289] on button "3 . 죽었습니까" at bounding box center [264, 307] width 193 height 45
type input "*****"
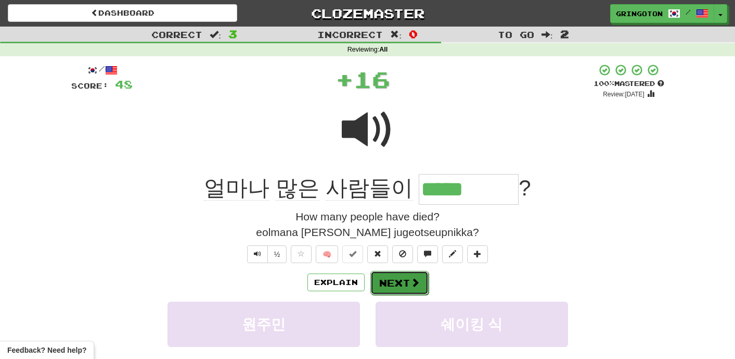
click at [381, 282] on button "Next" at bounding box center [400, 283] width 58 height 24
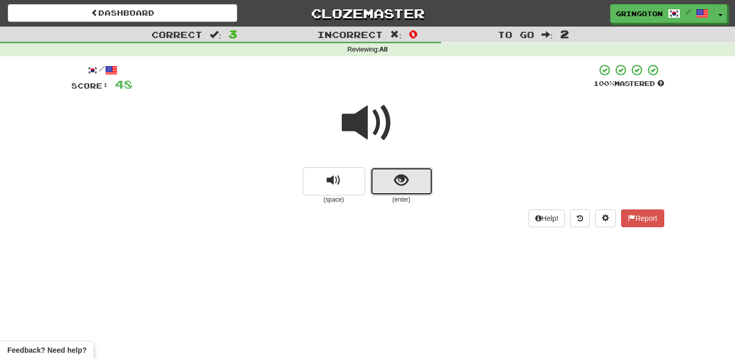
click at [397, 181] on span "show sentence" at bounding box center [402, 180] width 14 height 14
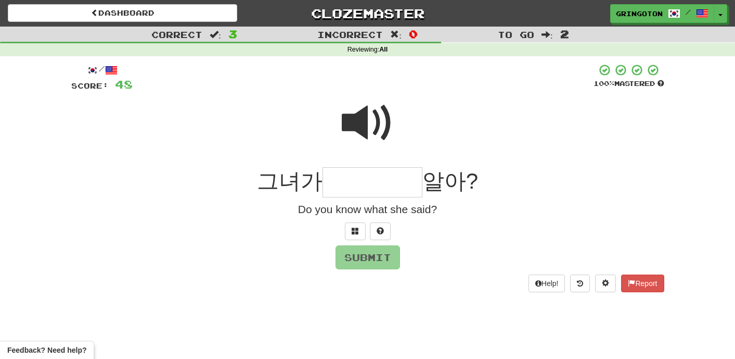
click at [380, 121] on span at bounding box center [368, 123] width 52 height 52
click at [358, 228] on span at bounding box center [355, 230] width 7 height 7
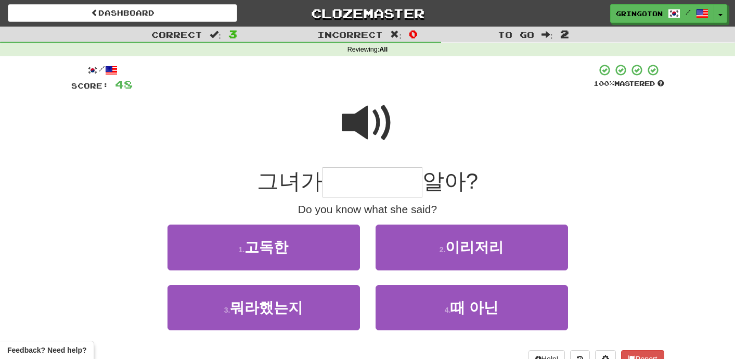
click at [360, 138] on span at bounding box center [368, 123] width 52 height 52
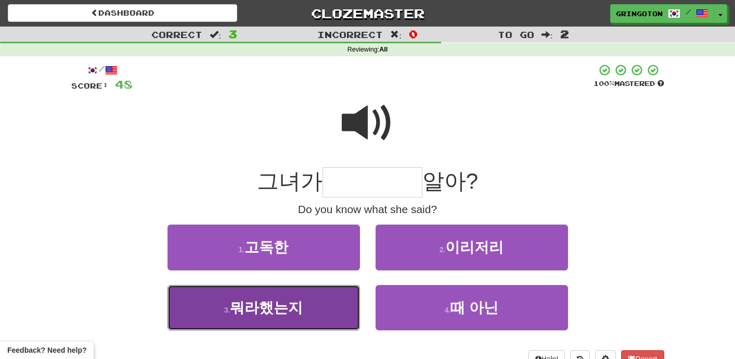
click at [235, 296] on button "3 . 뭐라했는지" at bounding box center [264, 307] width 193 height 45
type input "*****"
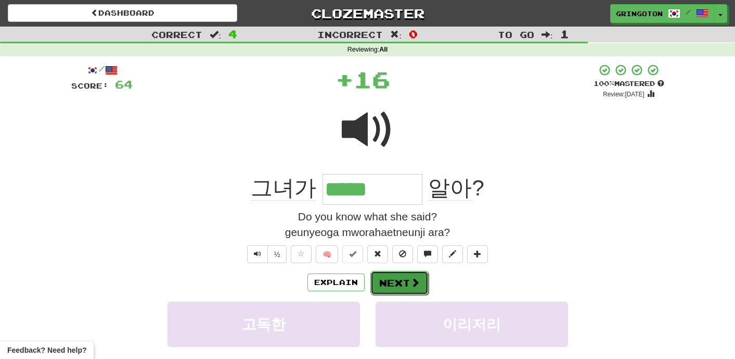
click at [398, 283] on button "Next" at bounding box center [400, 283] width 58 height 24
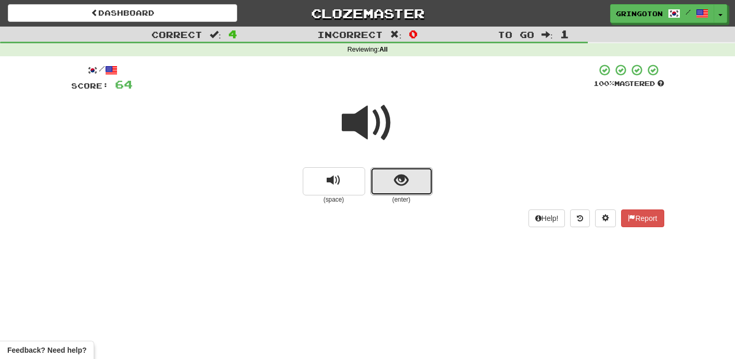
click at [393, 187] on button "show sentence" at bounding box center [402, 181] width 62 height 28
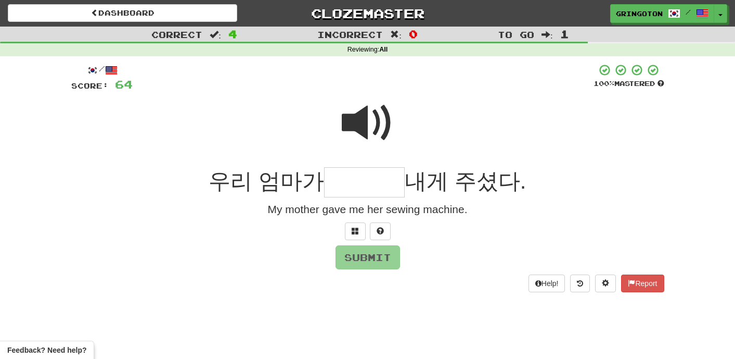
click at [377, 130] on span at bounding box center [368, 123] width 52 height 52
click at [352, 233] on span at bounding box center [355, 230] width 7 height 7
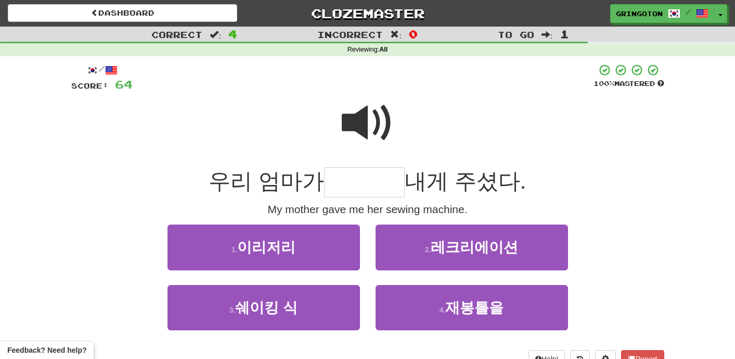
click at [377, 115] on span at bounding box center [368, 123] width 52 height 52
click at [374, 115] on span at bounding box center [368, 123] width 52 height 52
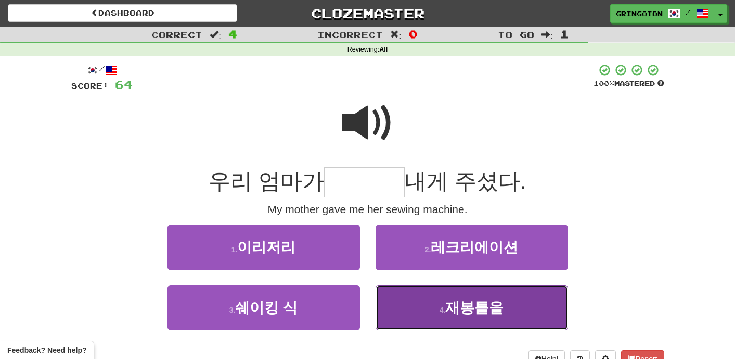
click at [487, 299] on span "재봉틀을" at bounding box center [475, 307] width 58 height 16
type input "****"
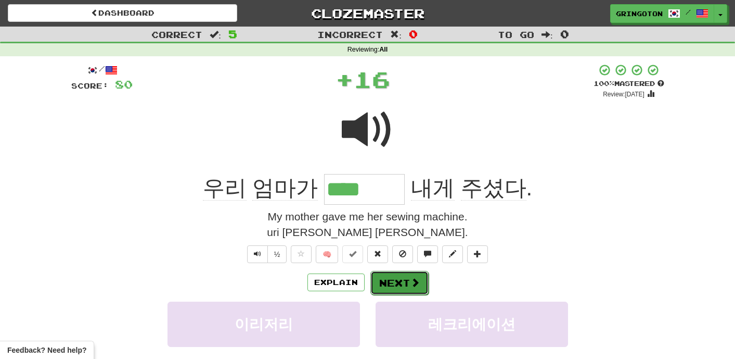
click at [406, 277] on button "Next" at bounding box center [400, 283] width 58 height 24
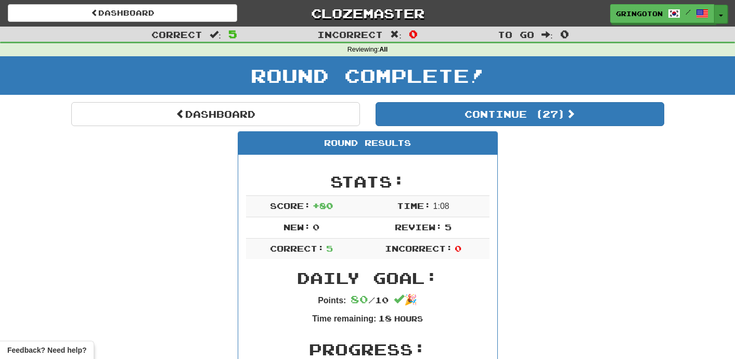
click at [721, 15] on span "button" at bounding box center [721, 16] width 4 height 2
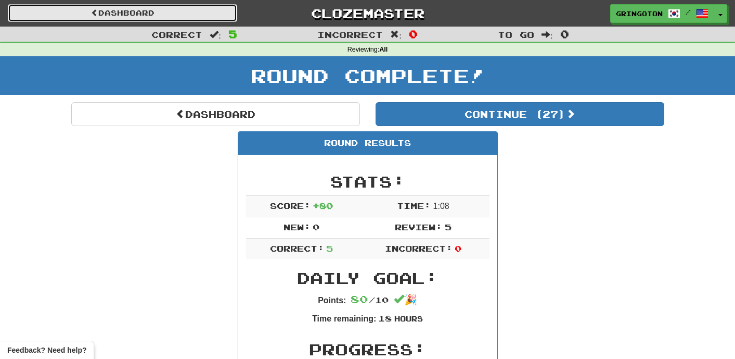
click at [136, 10] on link "Dashboard" at bounding box center [123, 13] width 230 height 18
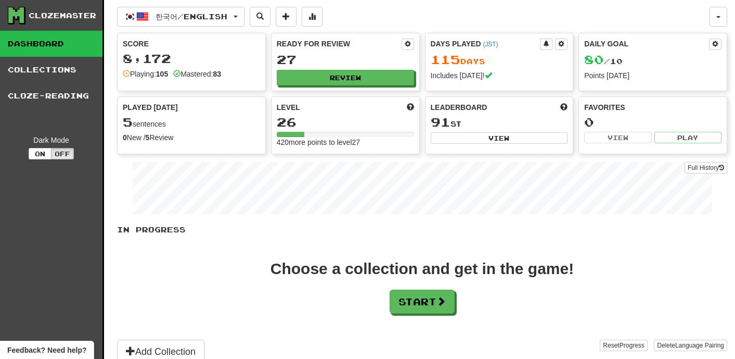
scroll to position [374, 0]
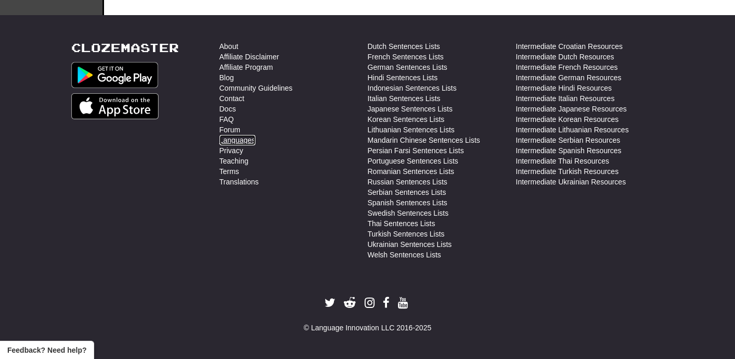
click at [238, 139] on link "Languages" at bounding box center [238, 140] width 36 height 10
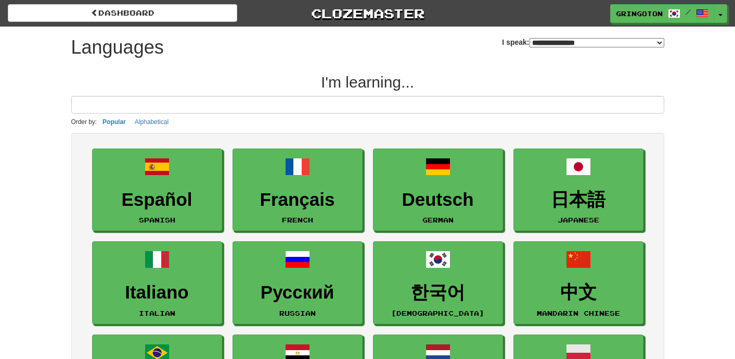
click at [658, 42] on select "**********" at bounding box center [597, 42] width 135 height 9
select select "********"
click at [530, 38] on select "**********" at bounding box center [597, 42] width 135 height 9
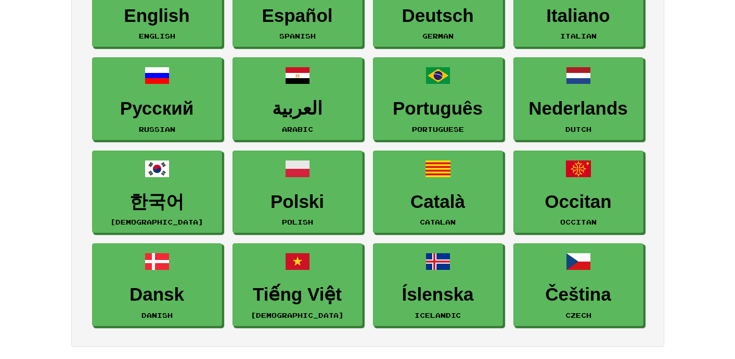
scroll to position [183, 0]
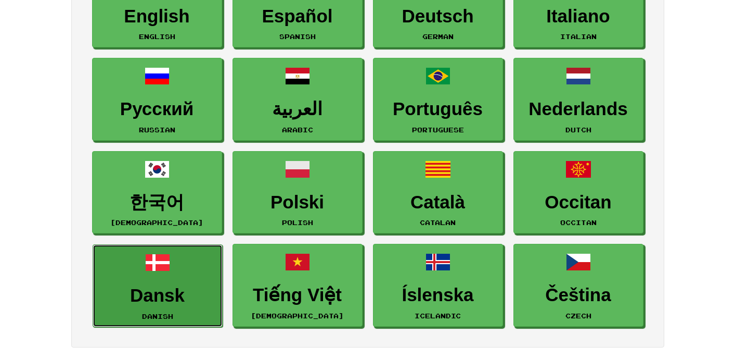
click at [179, 283] on link "Dansk Danish" at bounding box center [158, 285] width 130 height 83
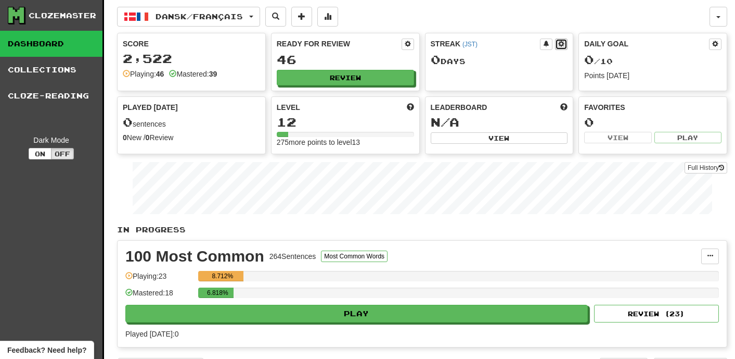
click at [562, 44] on span at bounding box center [561, 44] width 6 height 6
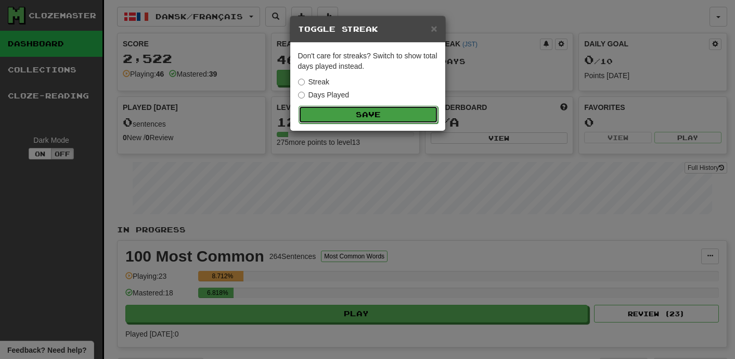
click at [331, 111] on button "Save" at bounding box center [368, 115] width 139 height 18
